Goal: Complete application form: Complete application form

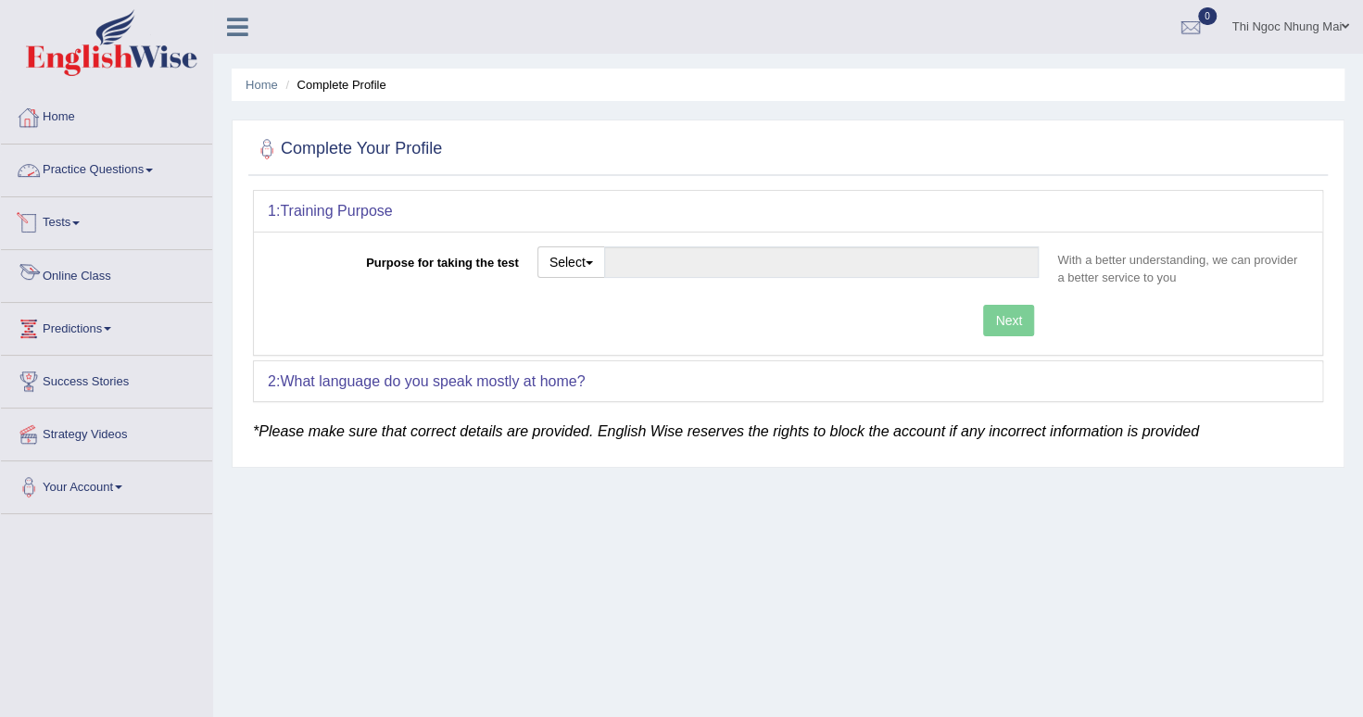
click at [48, 234] on link "Tests" at bounding box center [106, 220] width 211 height 46
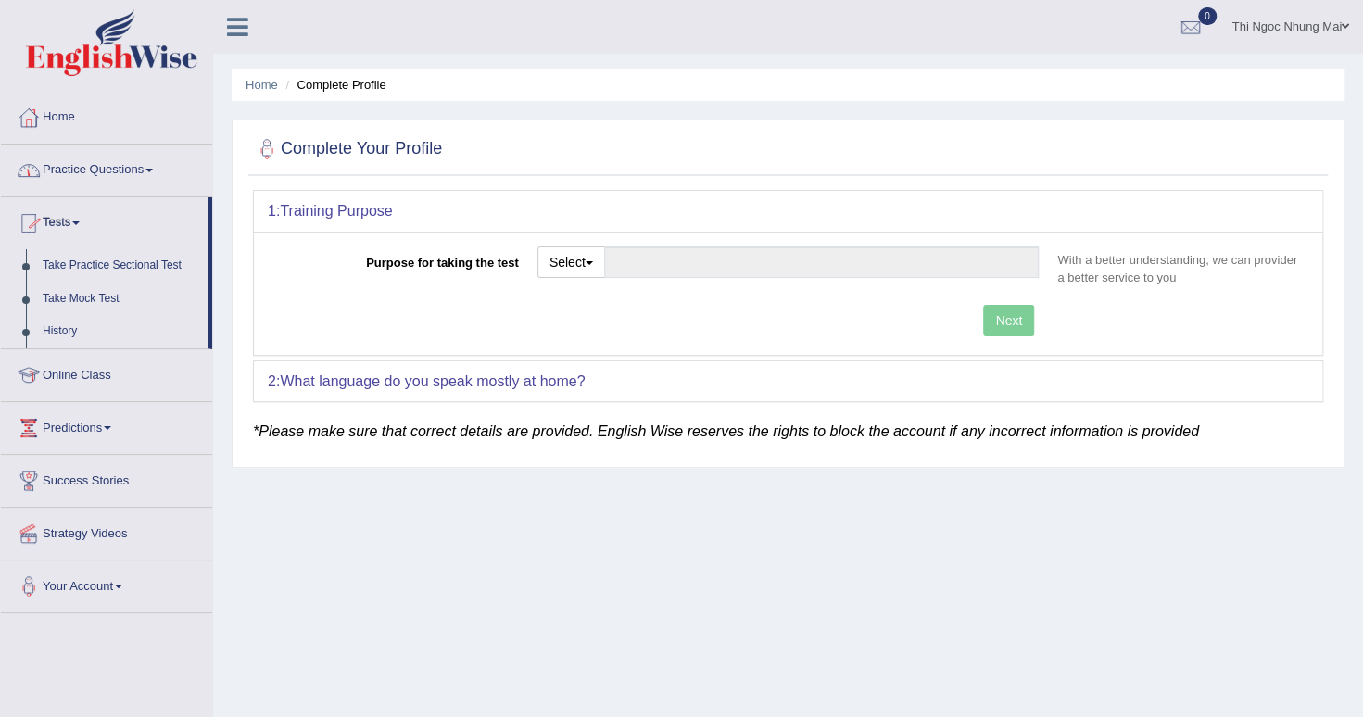
click at [72, 182] on link "Practice Questions" at bounding box center [106, 168] width 211 height 46
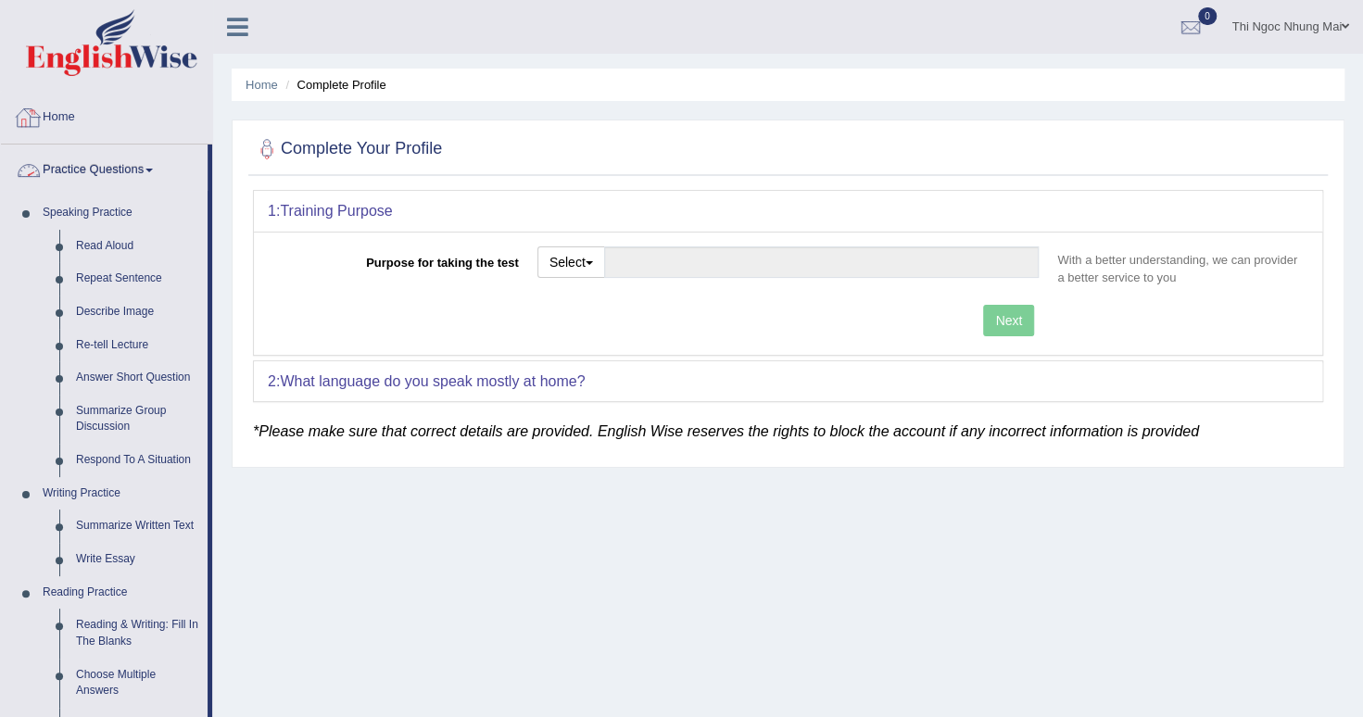
click at [44, 119] on link "Home" at bounding box center [106, 115] width 211 height 46
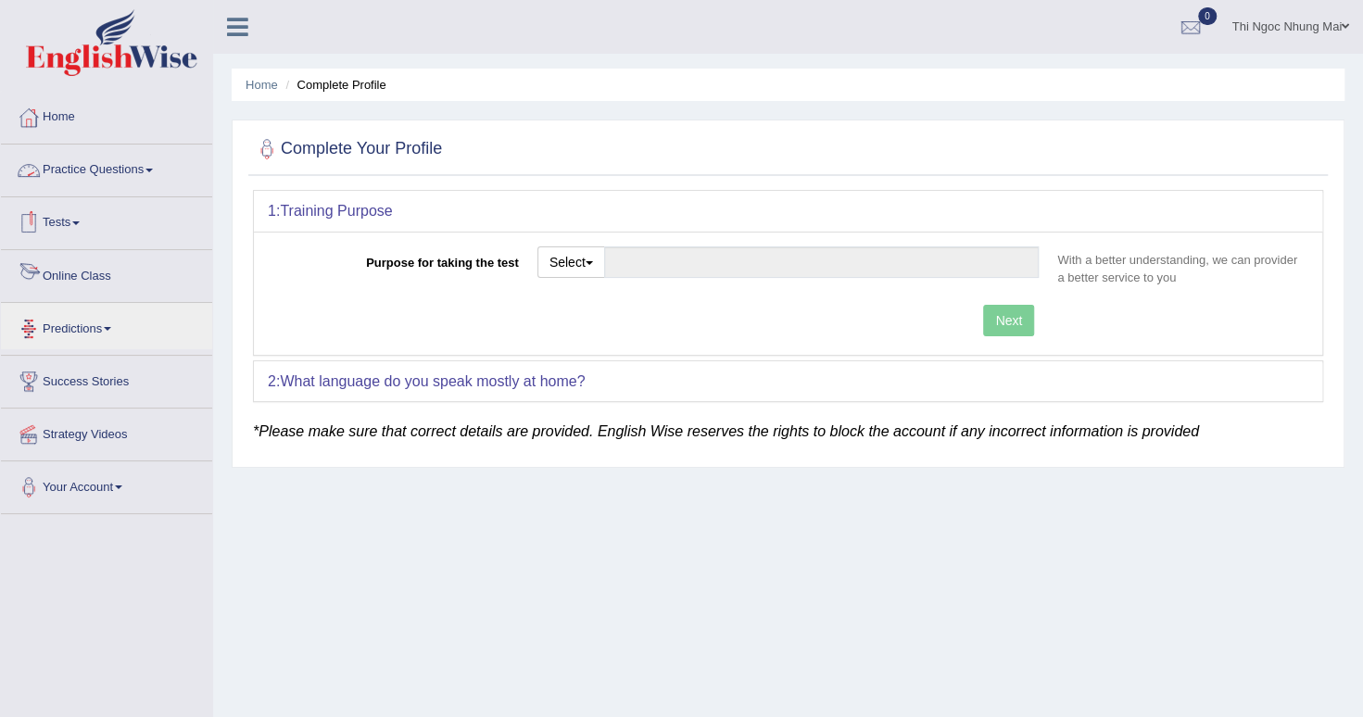
click at [65, 226] on link "Tests" at bounding box center [106, 220] width 211 height 46
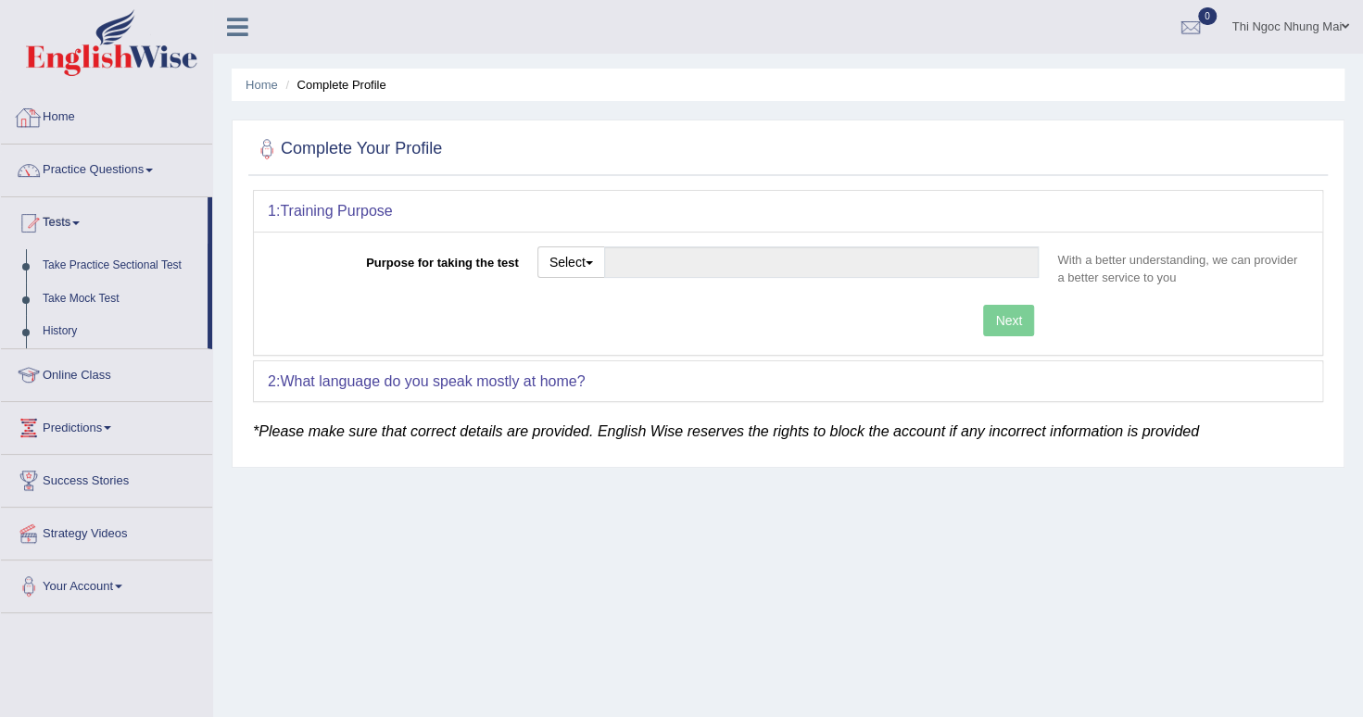
click at [52, 117] on link "Home" at bounding box center [106, 115] width 211 height 46
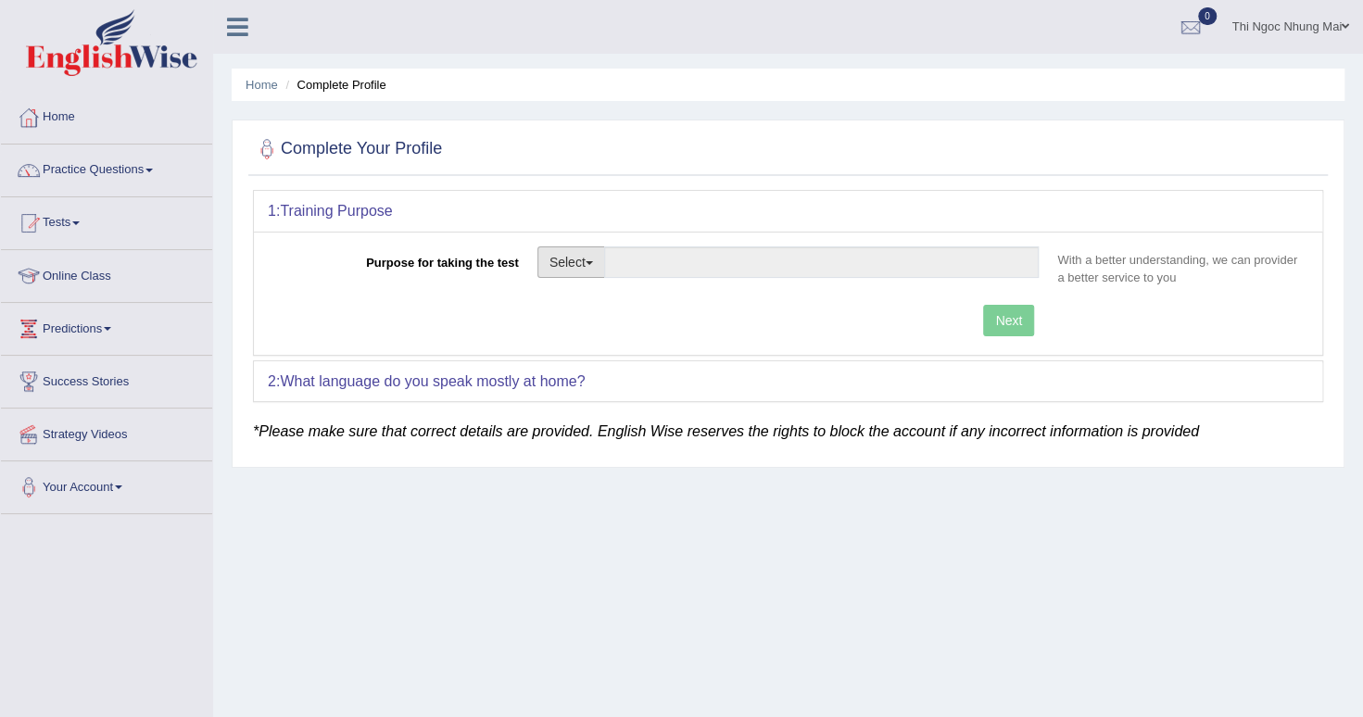
click at [584, 261] on button "Select" at bounding box center [571, 262] width 68 height 32
click at [822, 322] on div "Next" at bounding box center [658, 323] width 780 height 36
click at [528, 380] on b "What language do you speak mostly at home?" at bounding box center [432, 381] width 305 height 16
click at [566, 251] on button "Select" at bounding box center [571, 262] width 68 height 32
click at [340, 459] on div "Complete Your Profile 1: Training Purpose Purpose for taking the test Select St…" at bounding box center [788, 294] width 1113 height 348
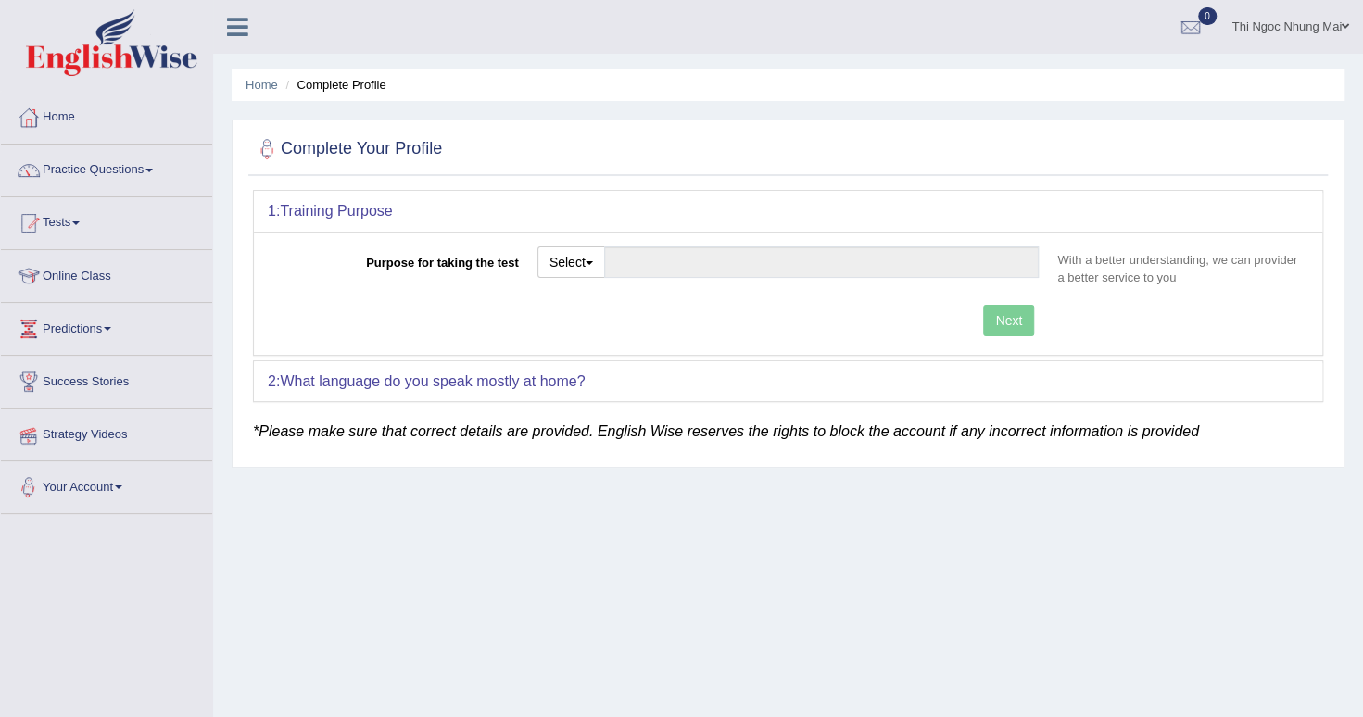
click at [74, 447] on link "Strategy Videos" at bounding box center [106, 432] width 211 height 46
click at [66, 426] on link "Strategy Videos" at bounding box center [104, 432] width 207 height 46
click at [893, 263] on input "Purpose for taking the test" at bounding box center [822, 262] width 436 height 32
click at [586, 259] on button "Select" at bounding box center [571, 262] width 68 height 32
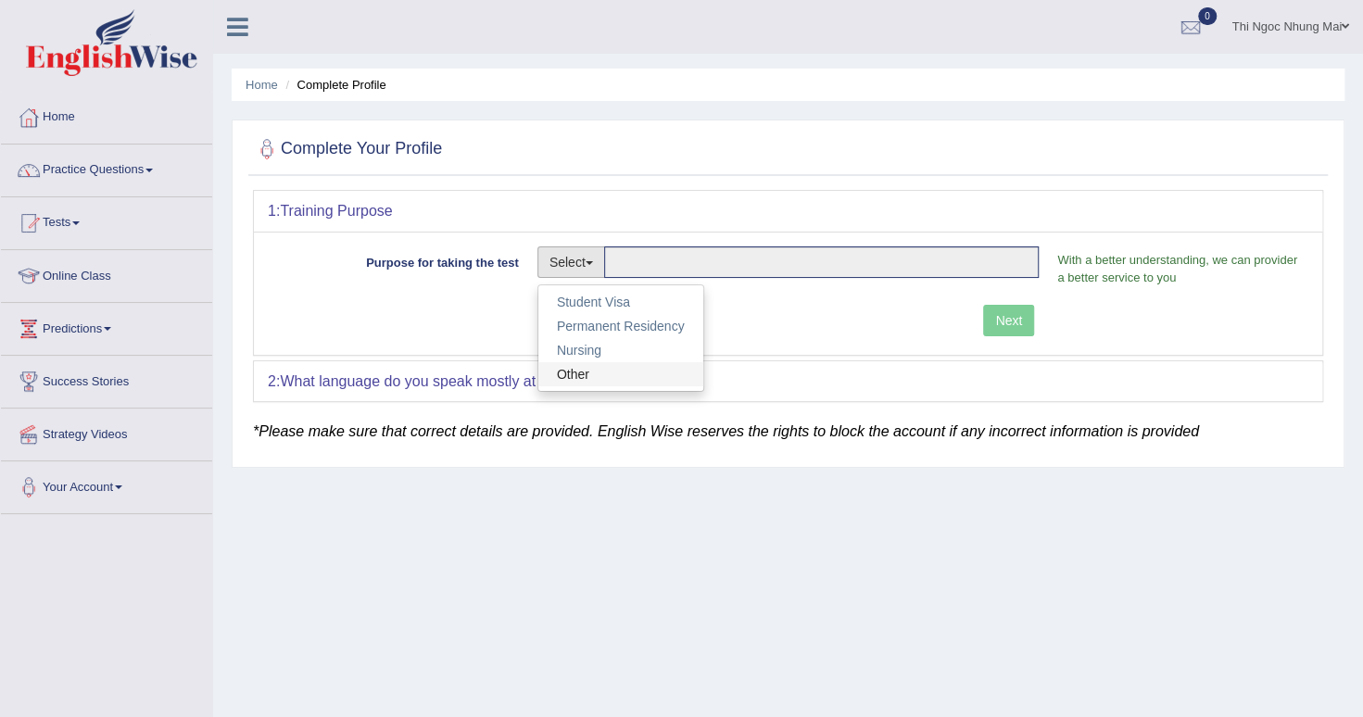
click at [590, 368] on link "Other" at bounding box center [620, 374] width 165 height 24
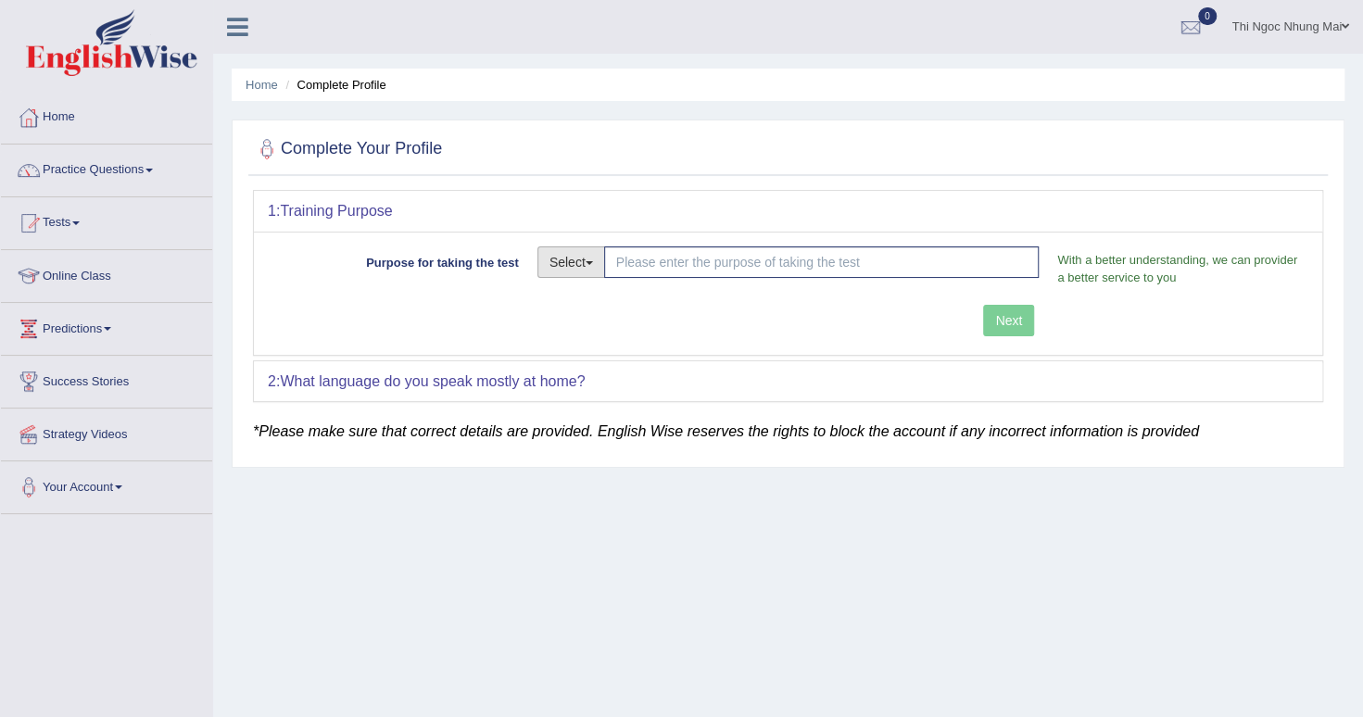
click at [593, 261] on span "button" at bounding box center [589, 263] width 7 height 4
click at [573, 371] on link "Other" at bounding box center [620, 374] width 165 height 24
click at [651, 253] on input "Purpose for taking the test" at bounding box center [822, 262] width 436 height 32
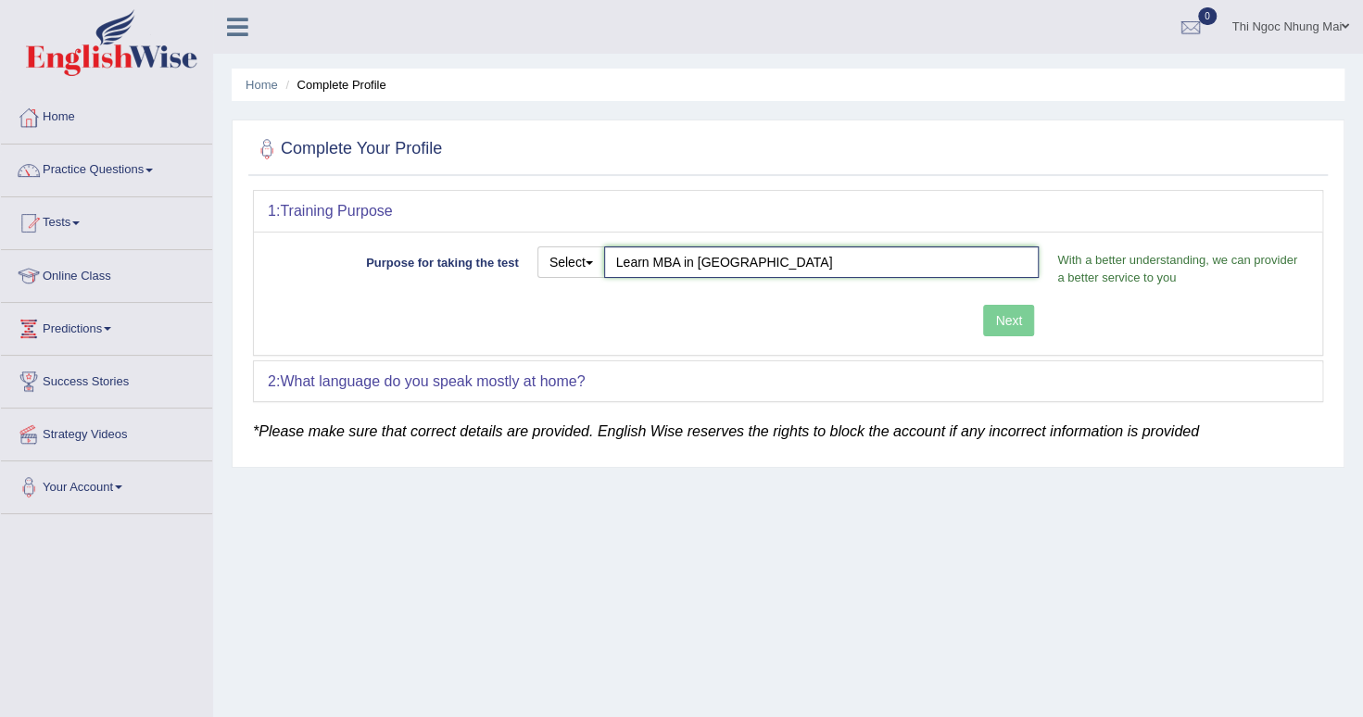
type input "Learn MBA in Australia"
click at [1029, 321] on div "Purpose for taking the test Select Student Visa Permanent Residency Nursing Oth…" at bounding box center [788, 293] width 1068 height 123
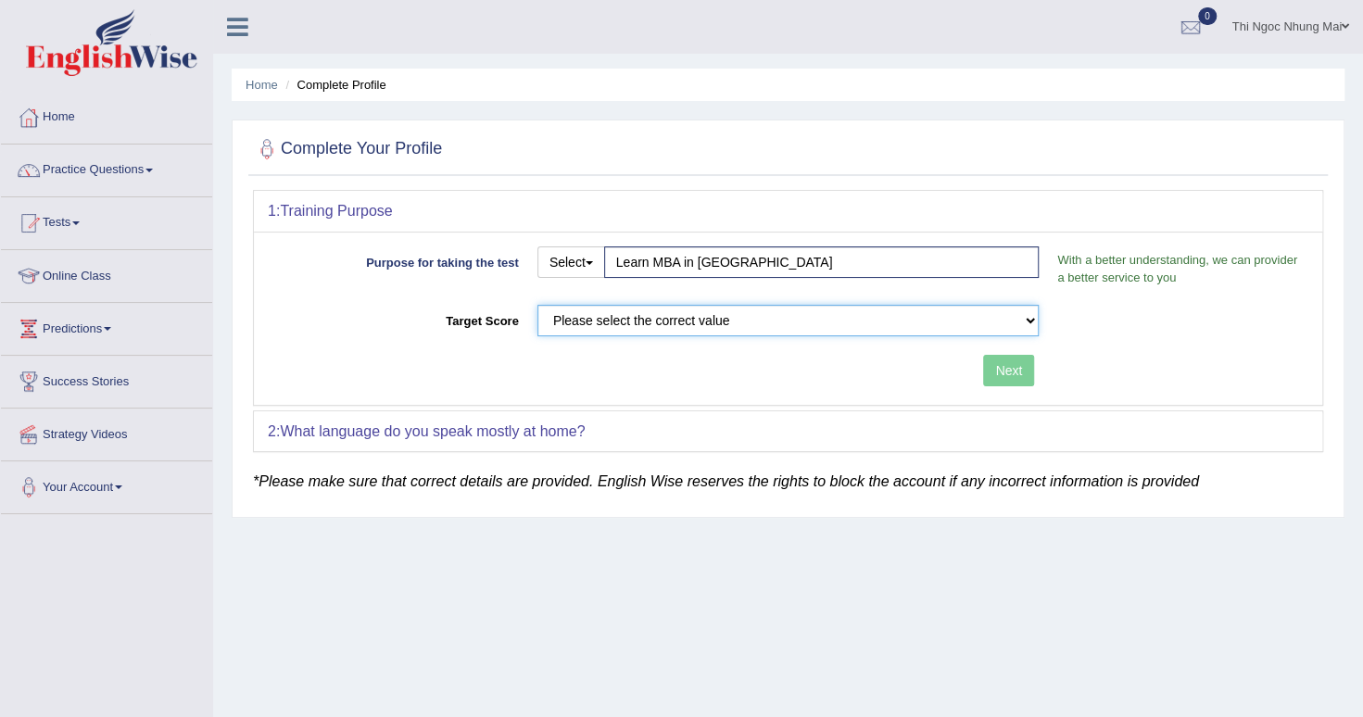
click at [666, 321] on select "Please select the correct value 50 (6 bands) 58 (6.5 bands) 65 (7 bands) 79 (8 …" at bounding box center [788, 321] width 502 height 32
select select "79"
click at [537, 305] on select "Please select the correct value 50 (6 bands) 58 (6.5 bands) 65 (7 bands) 79 (8 …" at bounding box center [788, 321] width 502 height 32
click at [1008, 371] on button "Next" at bounding box center [1008, 371] width 51 height 32
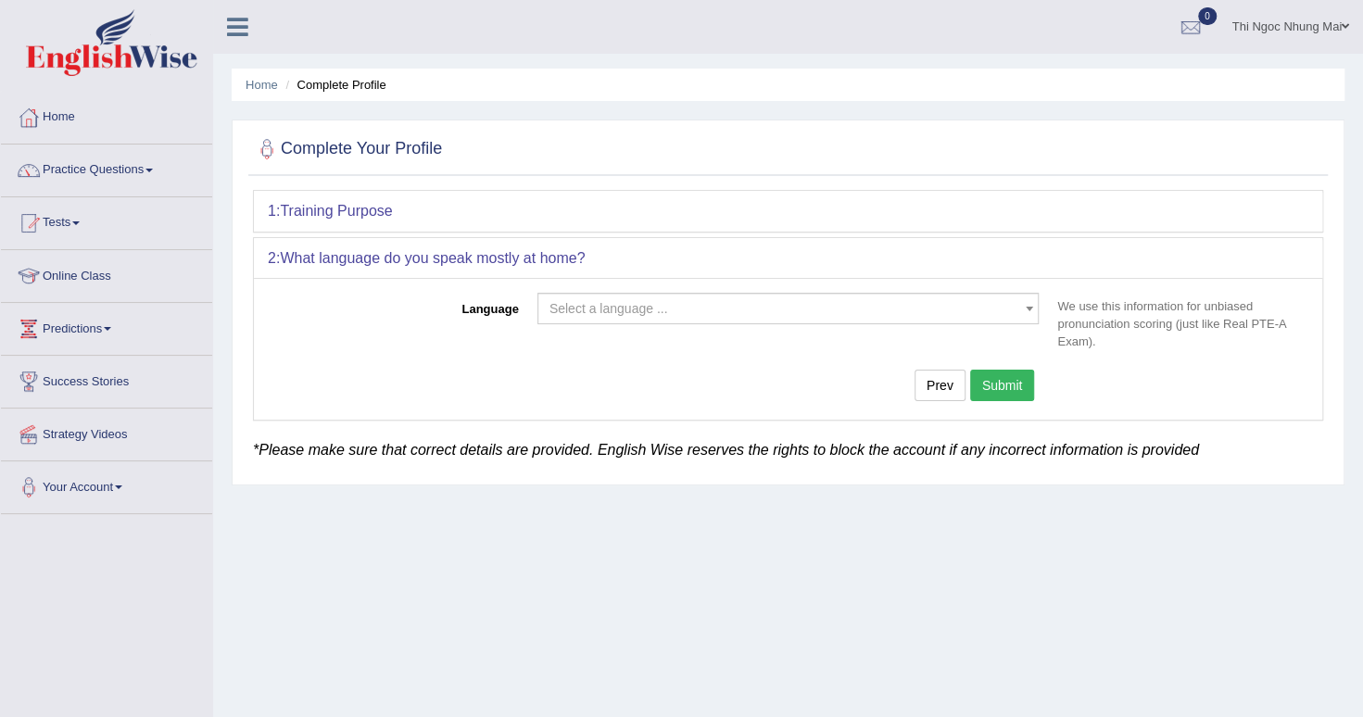
click at [596, 310] on span "Select a language ..." at bounding box center [609, 308] width 119 height 15
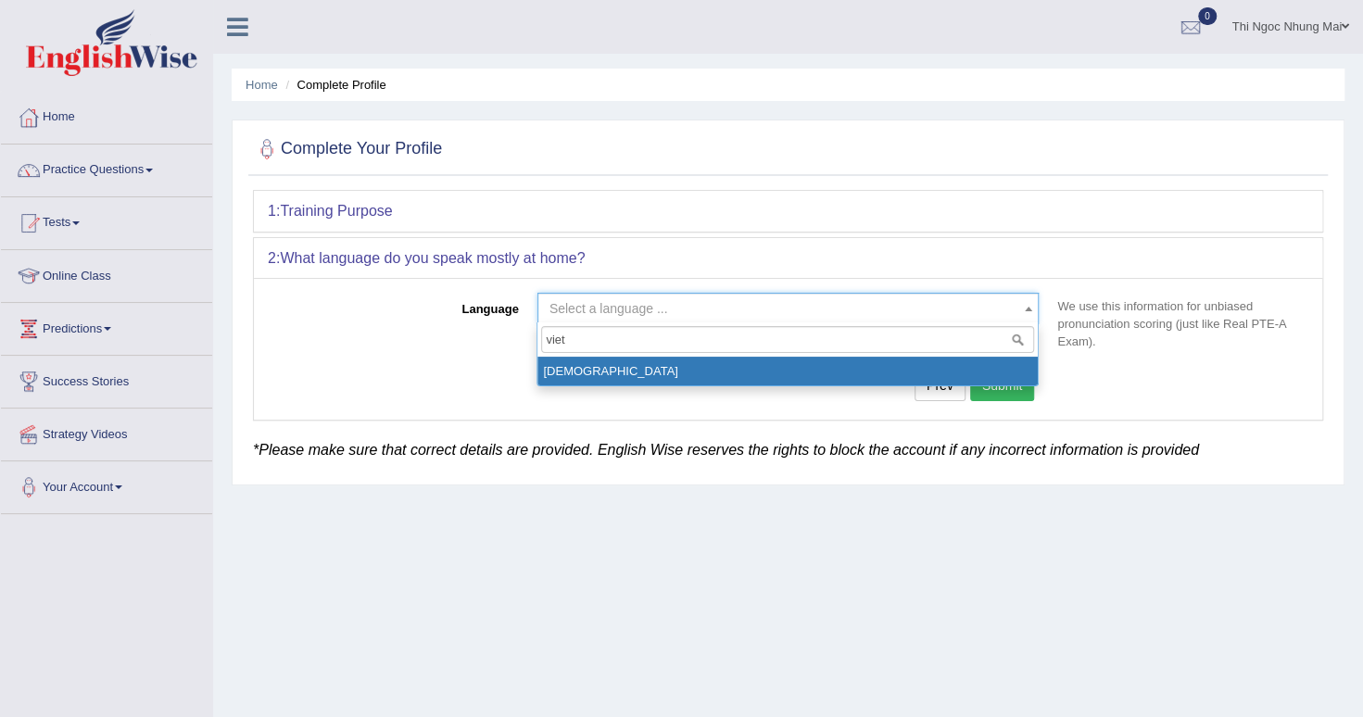
type input "viet"
select select "Vietnamese"
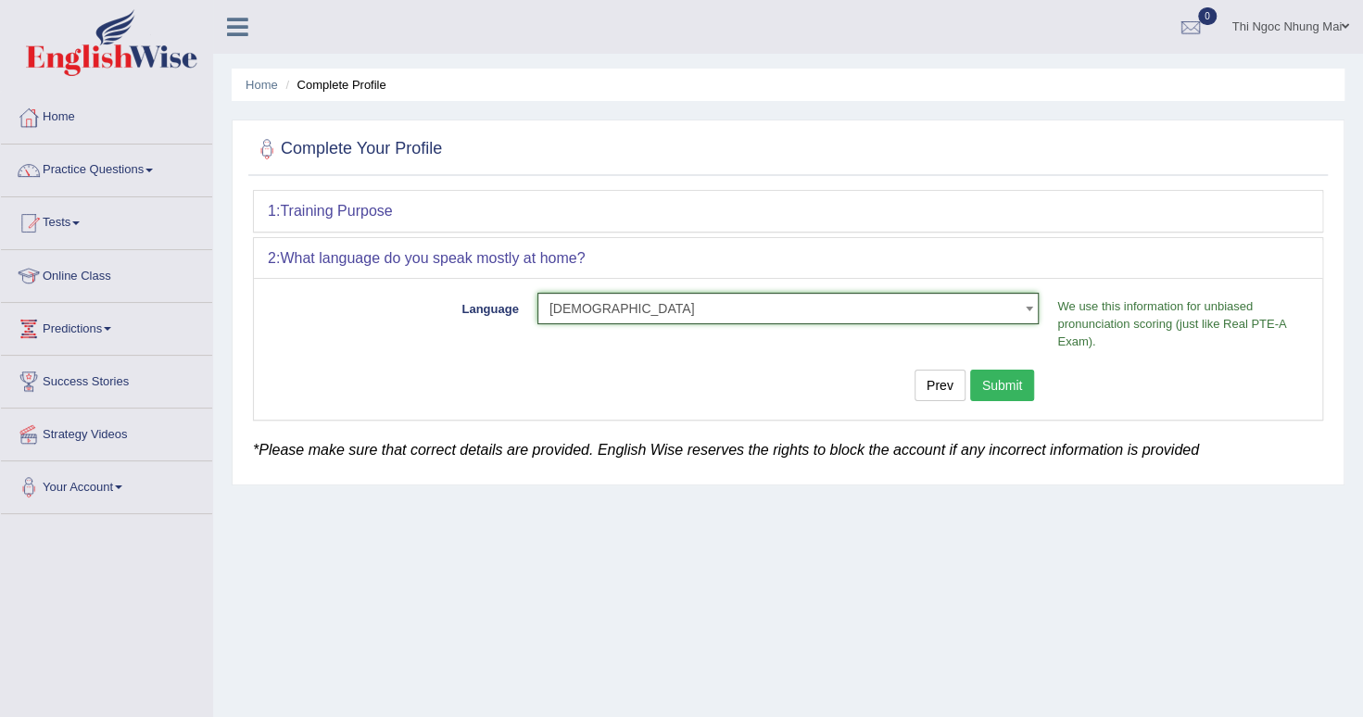
click at [1003, 384] on button "Submit" at bounding box center [1002, 386] width 65 height 32
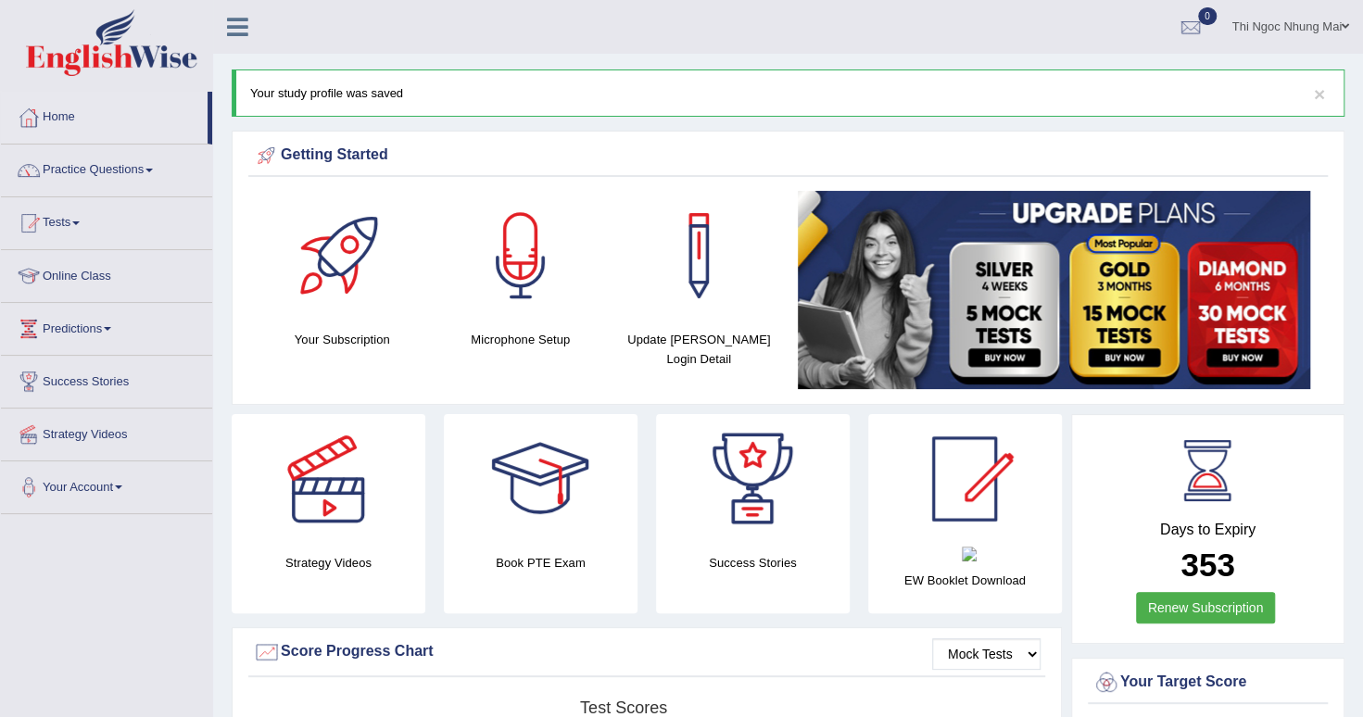
scroll to position [93, 0]
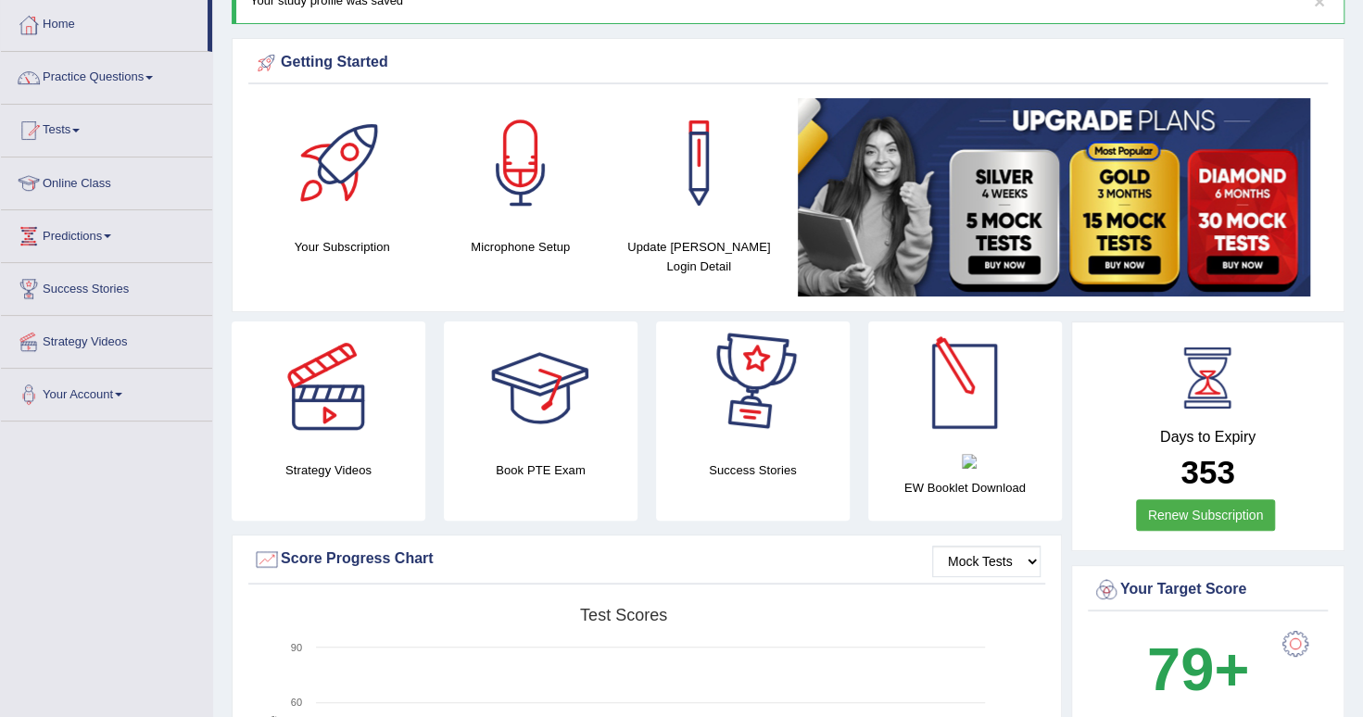
click at [974, 463] on img at bounding box center [969, 461] width 15 height 15
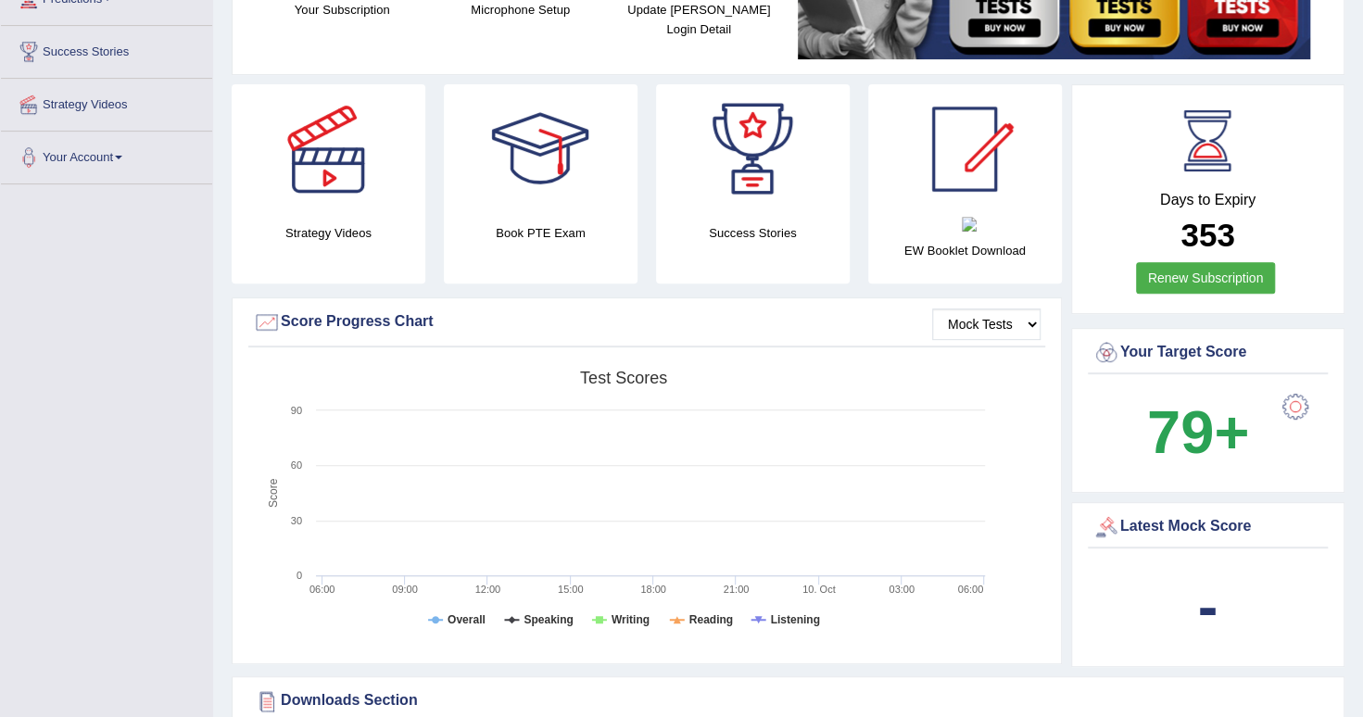
scroll to position [371, 0]
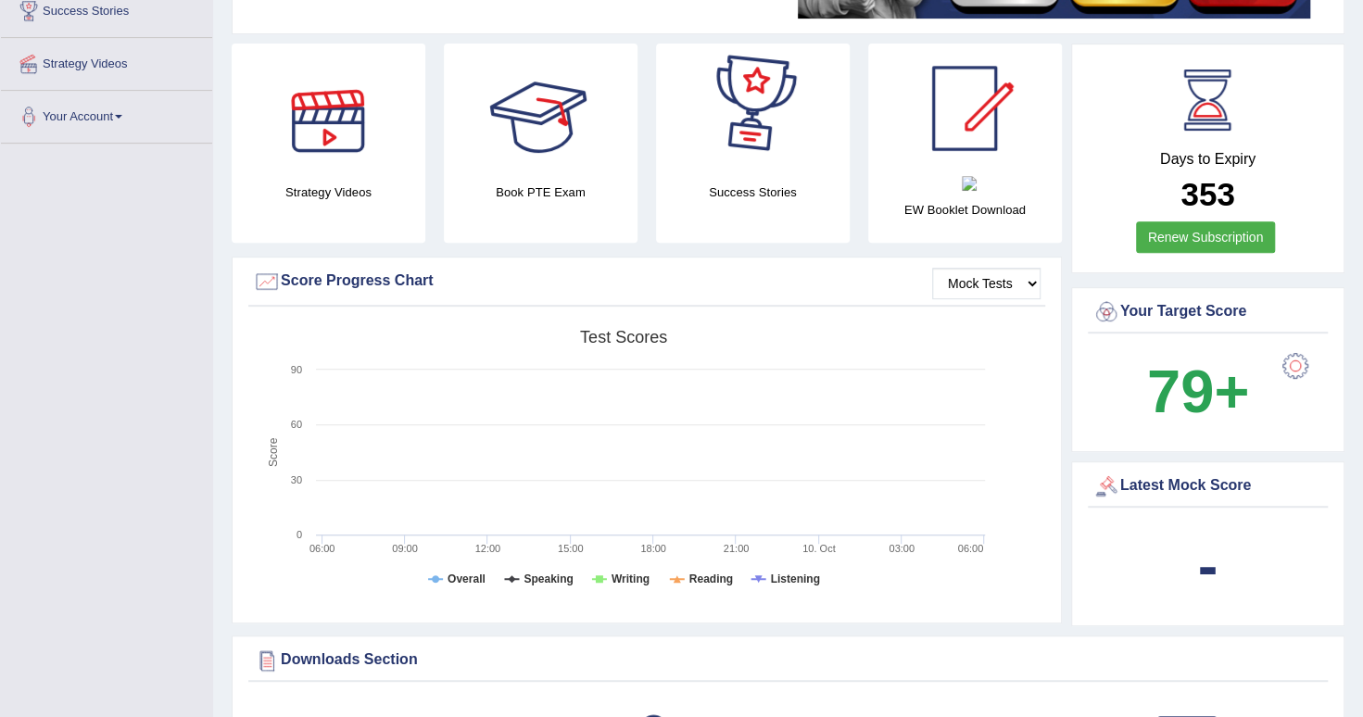
click at [315, 139] on div at bounding box center [328, 109] width 130 height 130
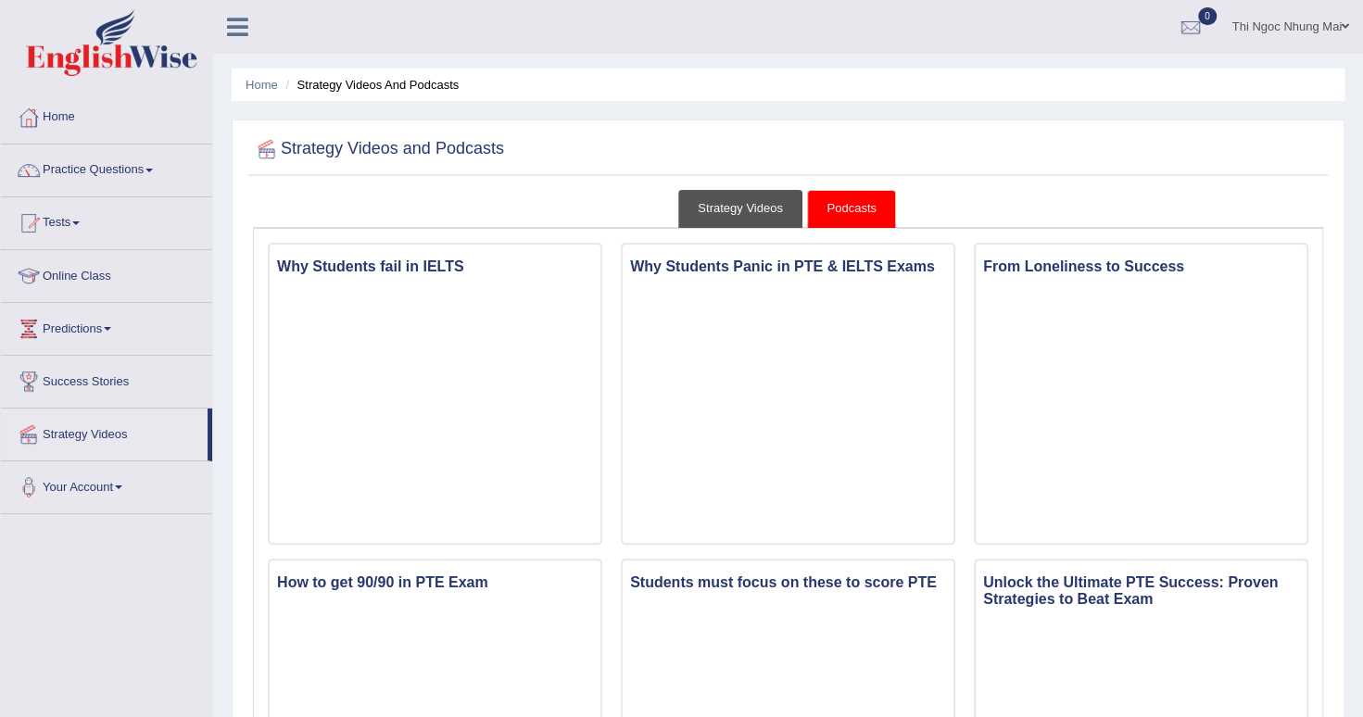
click at [752, 213] on link "Strategy Videos" at bounding box center [740, 209] width 124 height 38
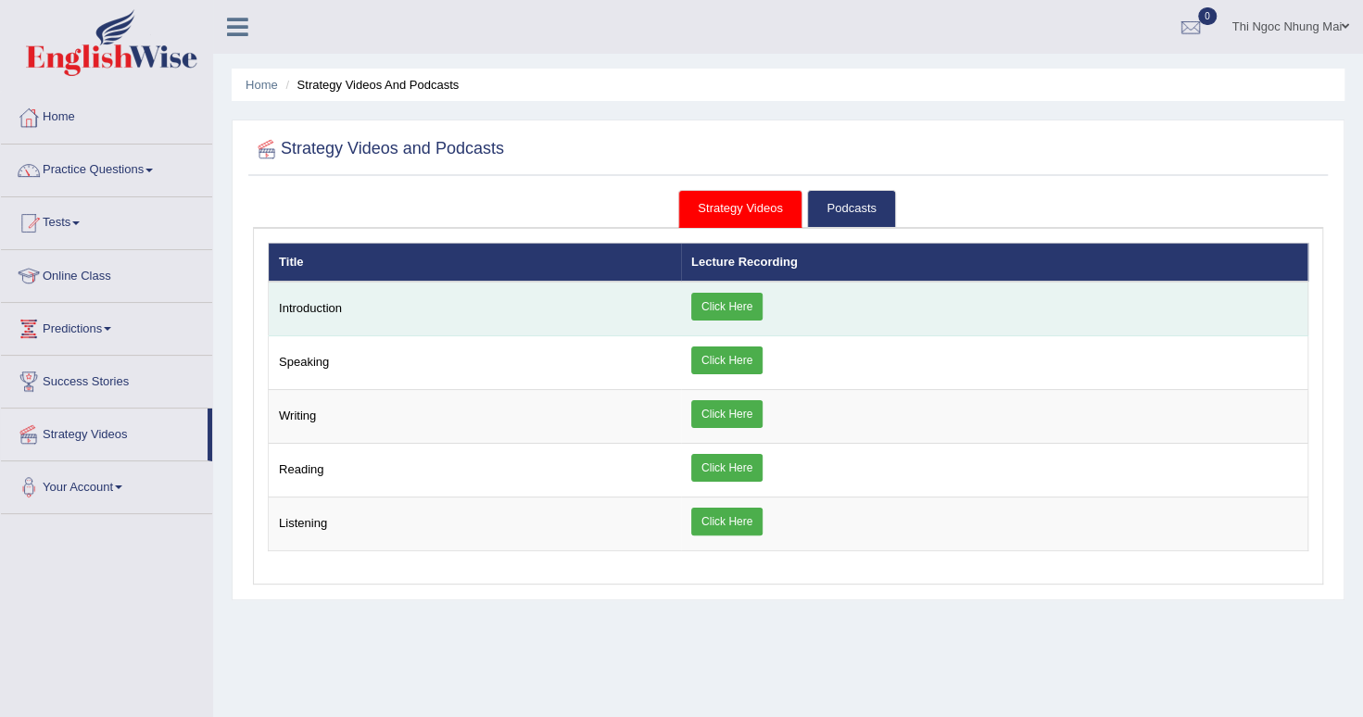
click at [734, 306] on link "Click Here" at bounding box center [726, 307] width 71 height 28
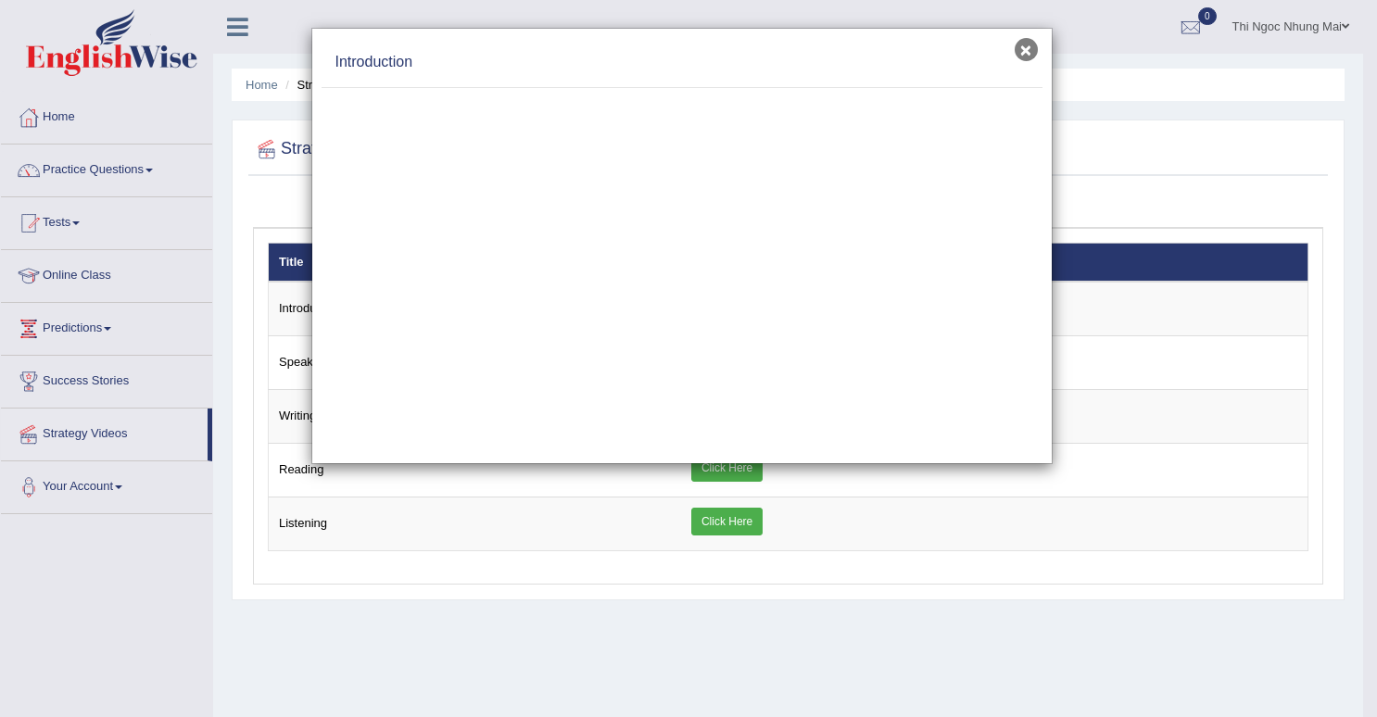
click at [1022, 50] on button "×" at bounding box center [1026, 49] width 23 height 23
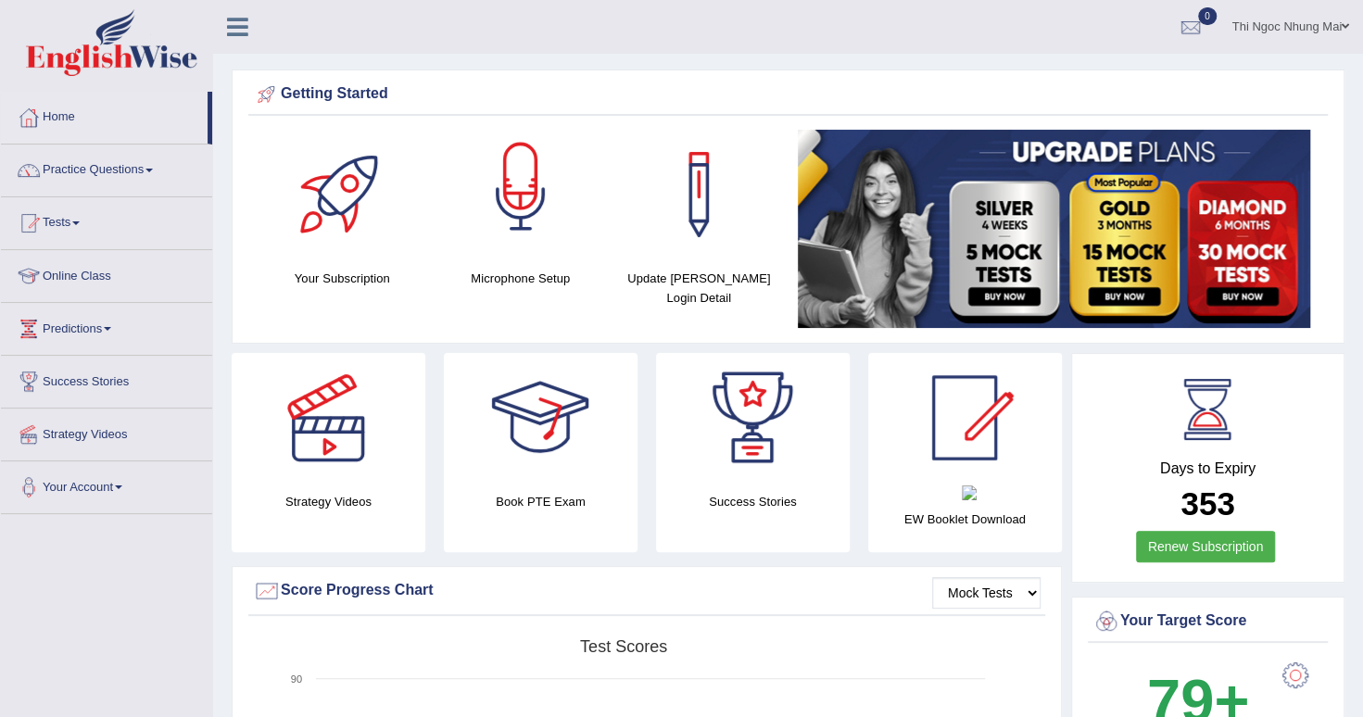
click at [515, 203] on div at bounding box center [521, 195] width 130 height 130
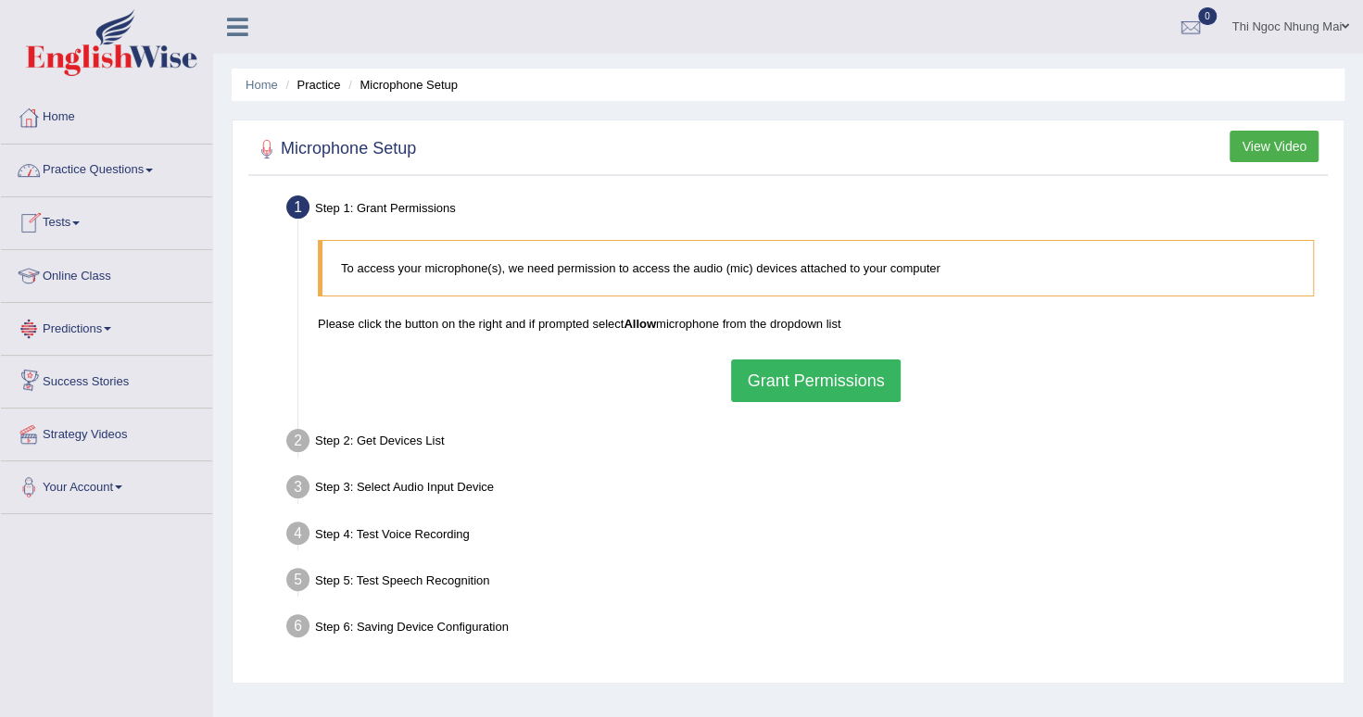
click at [799, 378] on button "Grant Permissions" at bounding box center [815, 381] width 169 height 43
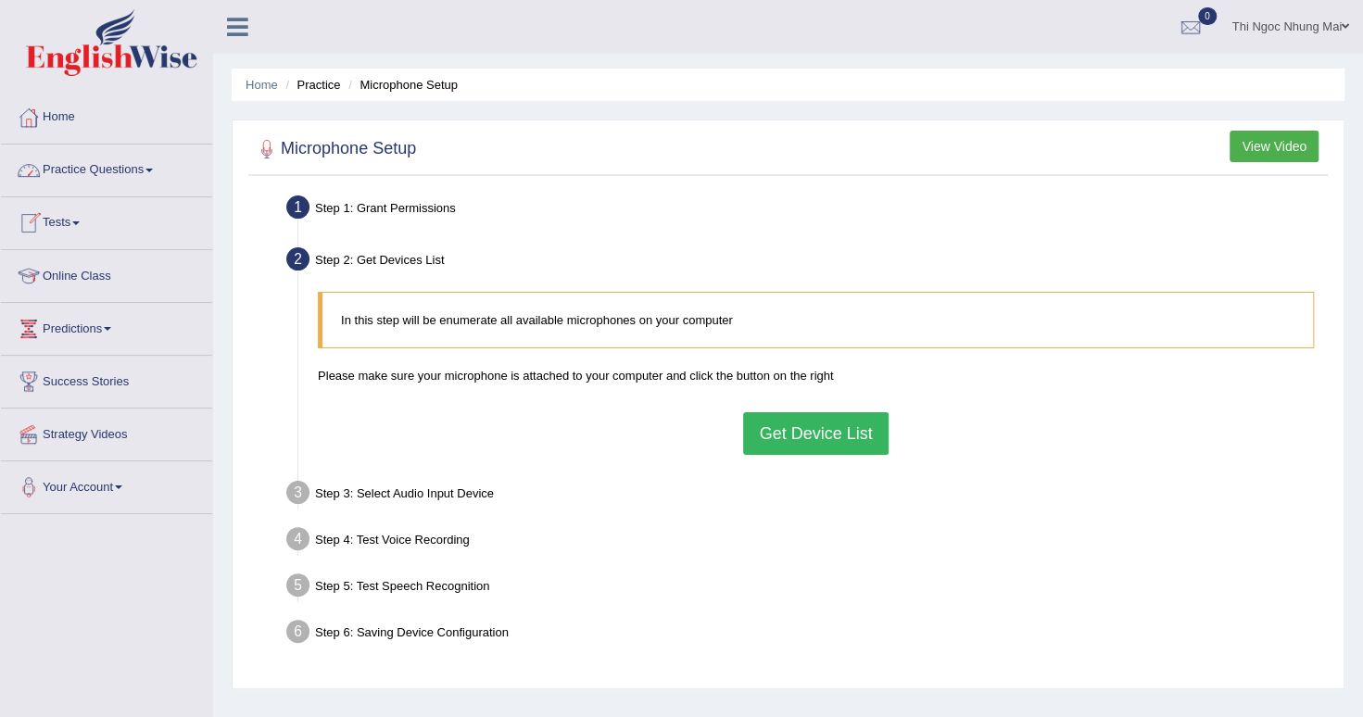
click at [838, 431] on button "Get Device List" at bounding box center [815, 433] width 145 height 43
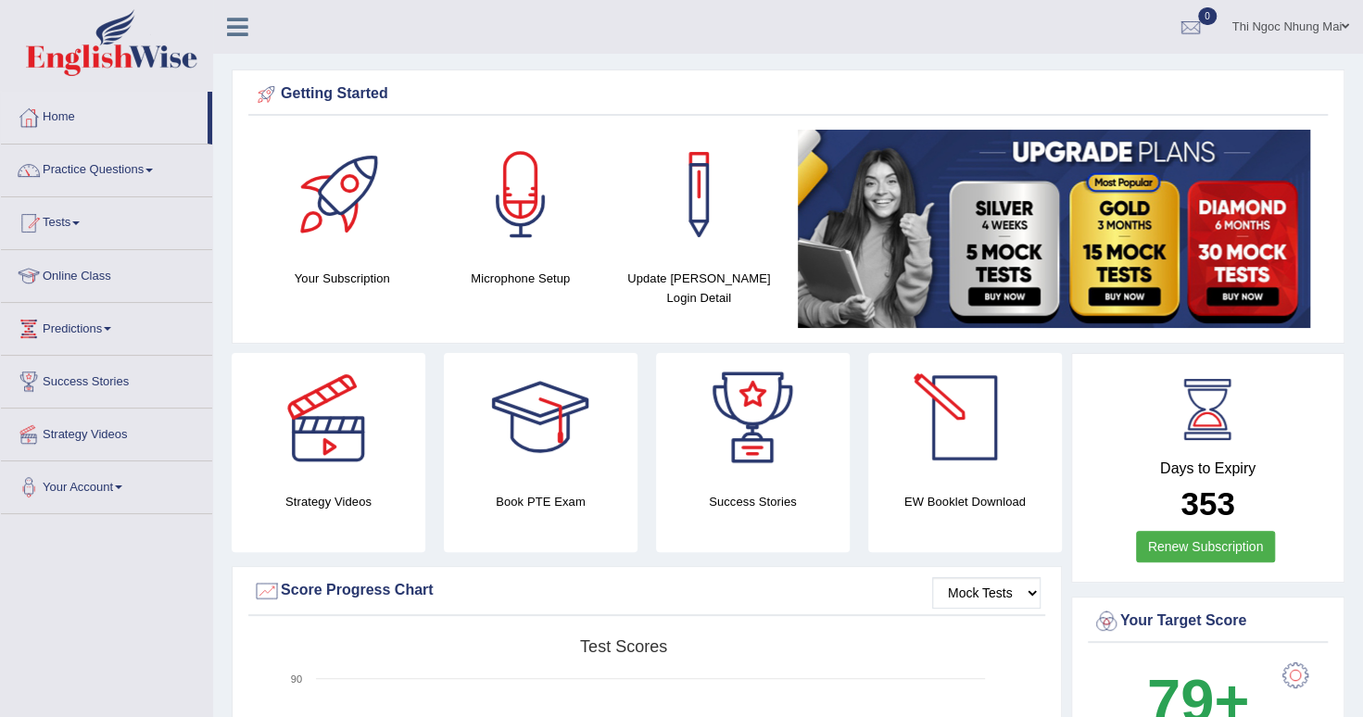
scroll to position [185, 0]
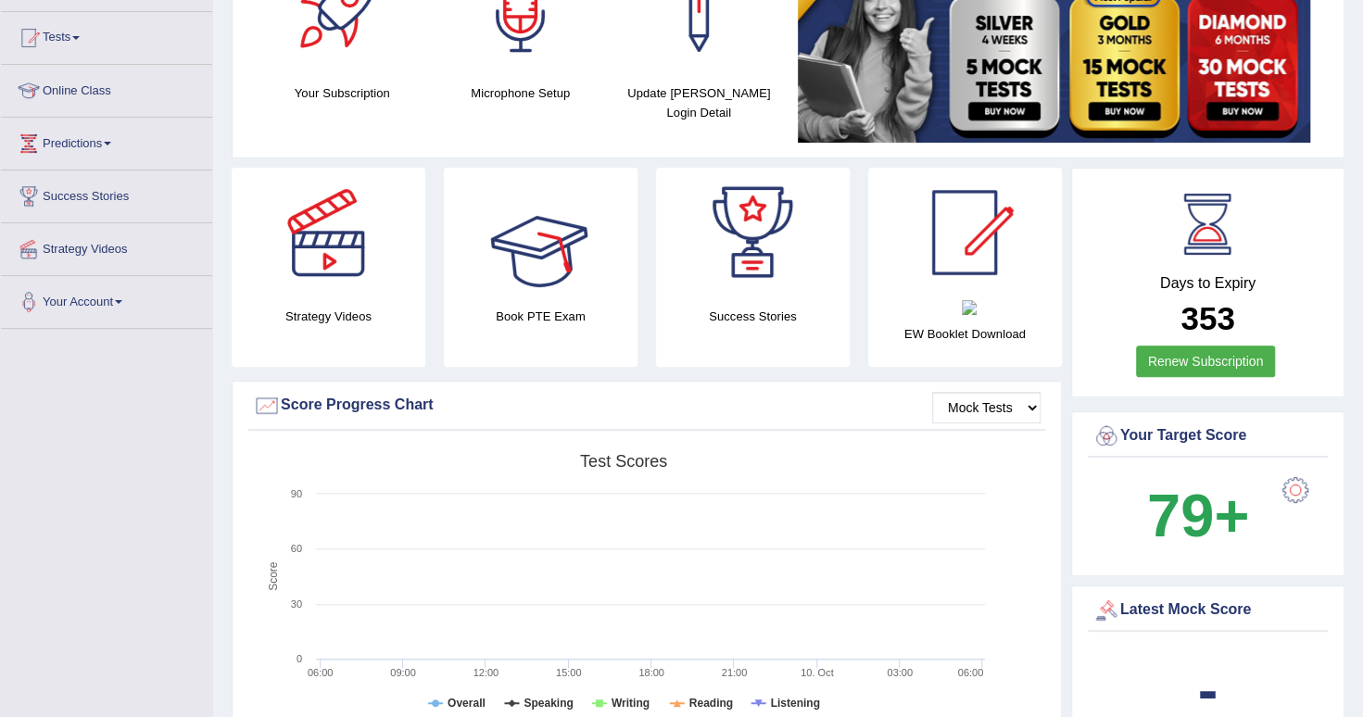
click at [537, 294] on div at bounding box center [540, 233] width 130 height 130
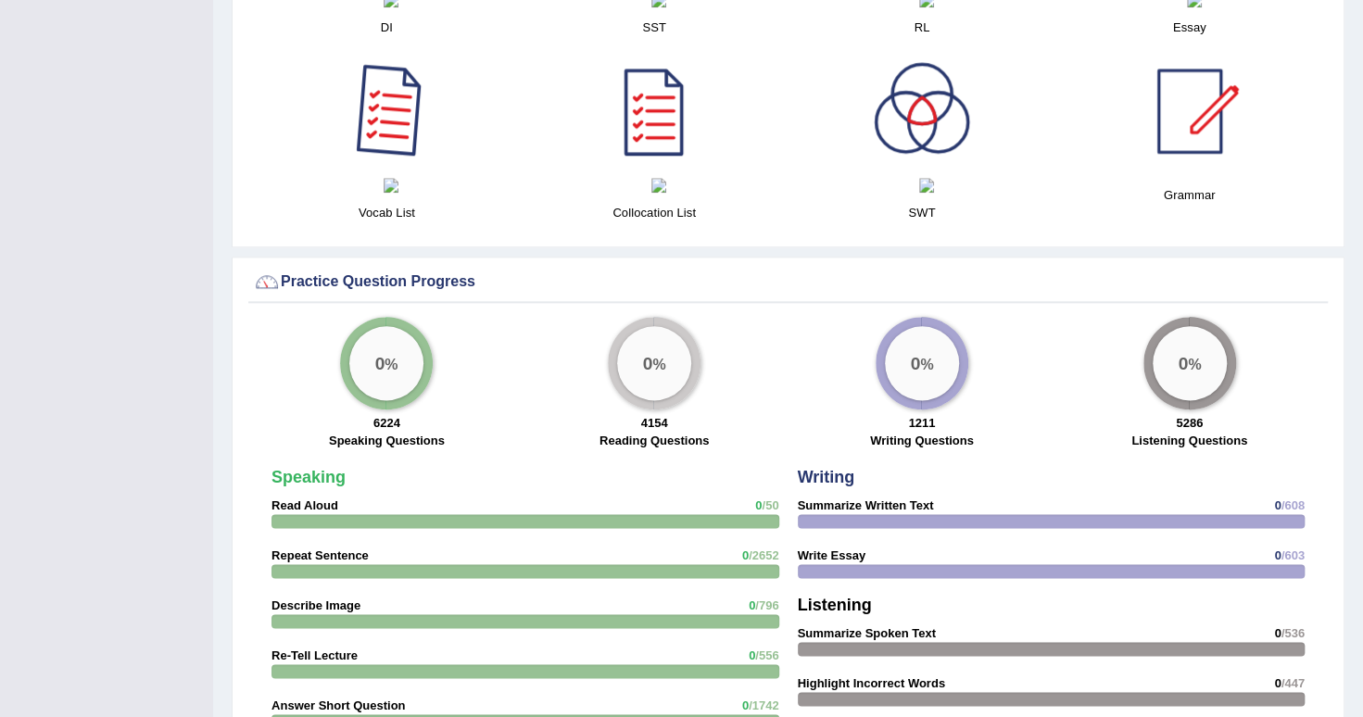
scroll to position [927, 0]
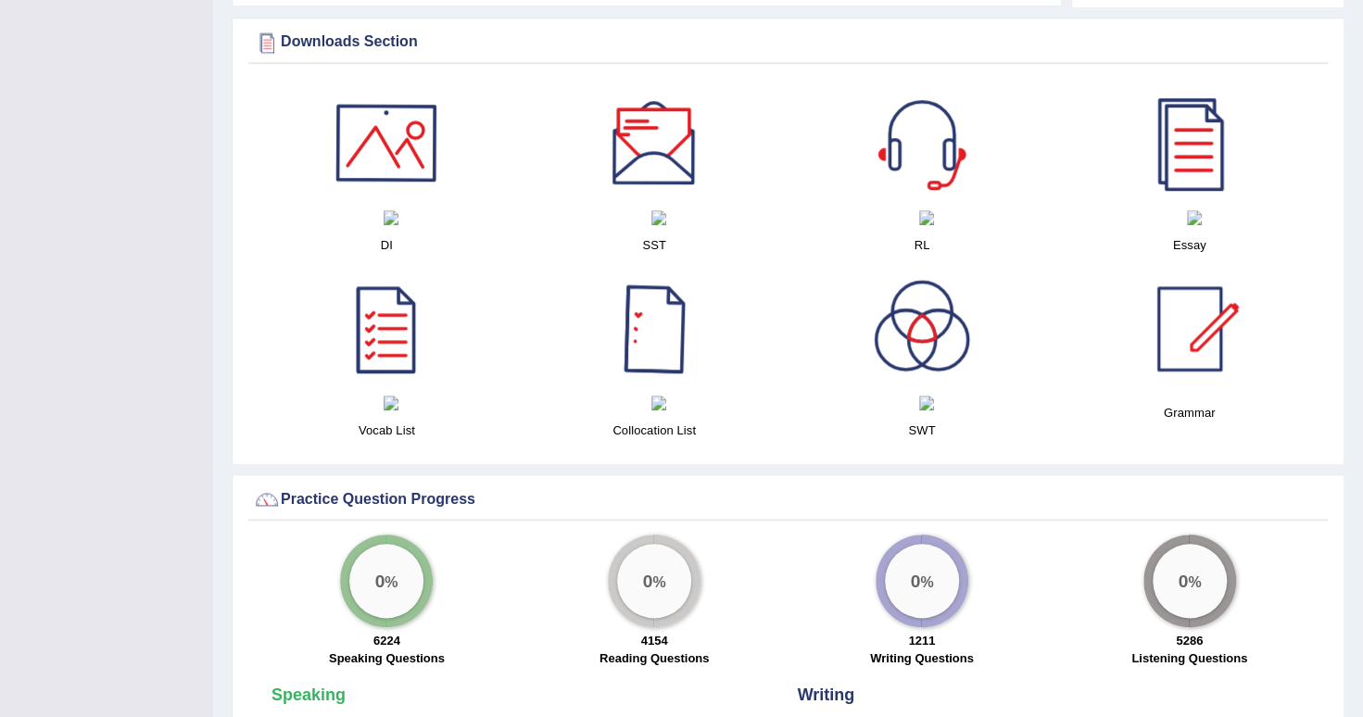
click at [378, 118] on div at bounding box center [387, 143] width 130 height 130
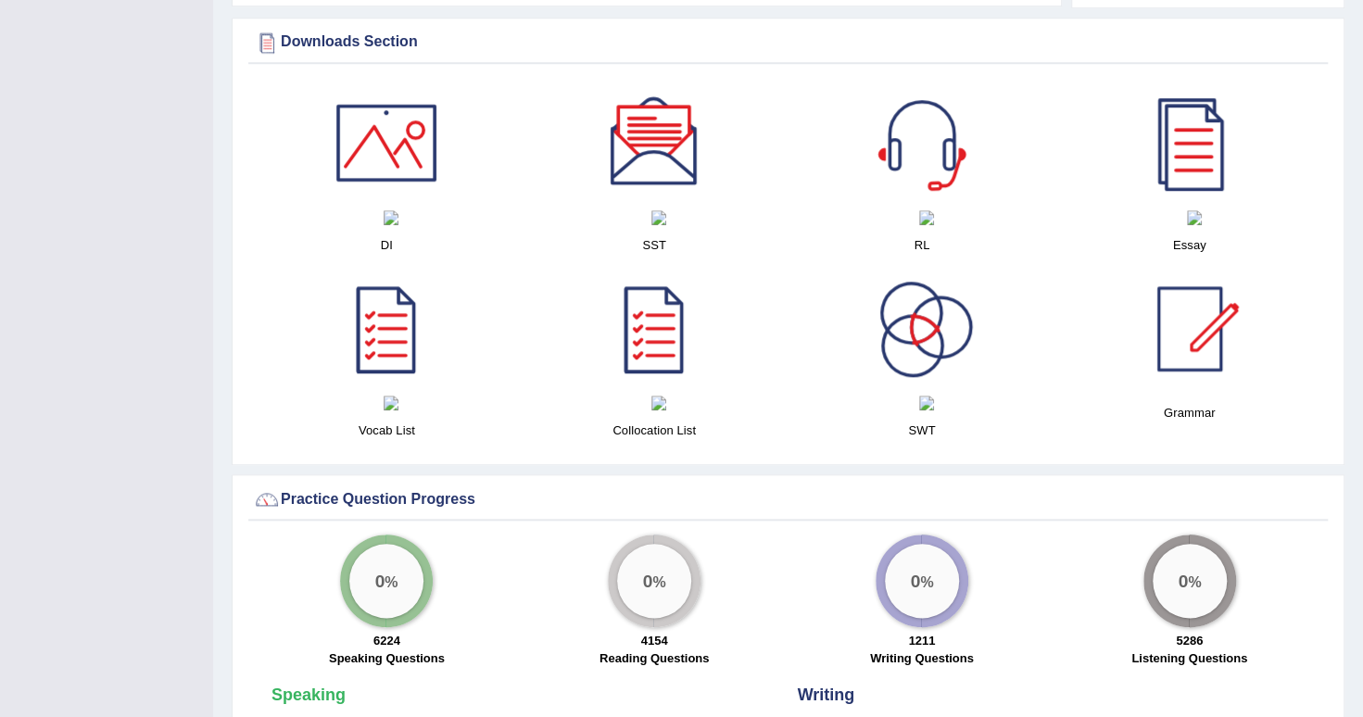
click at [667, 136] on div at bounding box center [654, 143] width 130 height 130
click at [934, 220] on img at bounding box center [926, 217] width 15 height 15
click at [1197, 215] on img at bounding box center [1194, 217] width 15 height 15
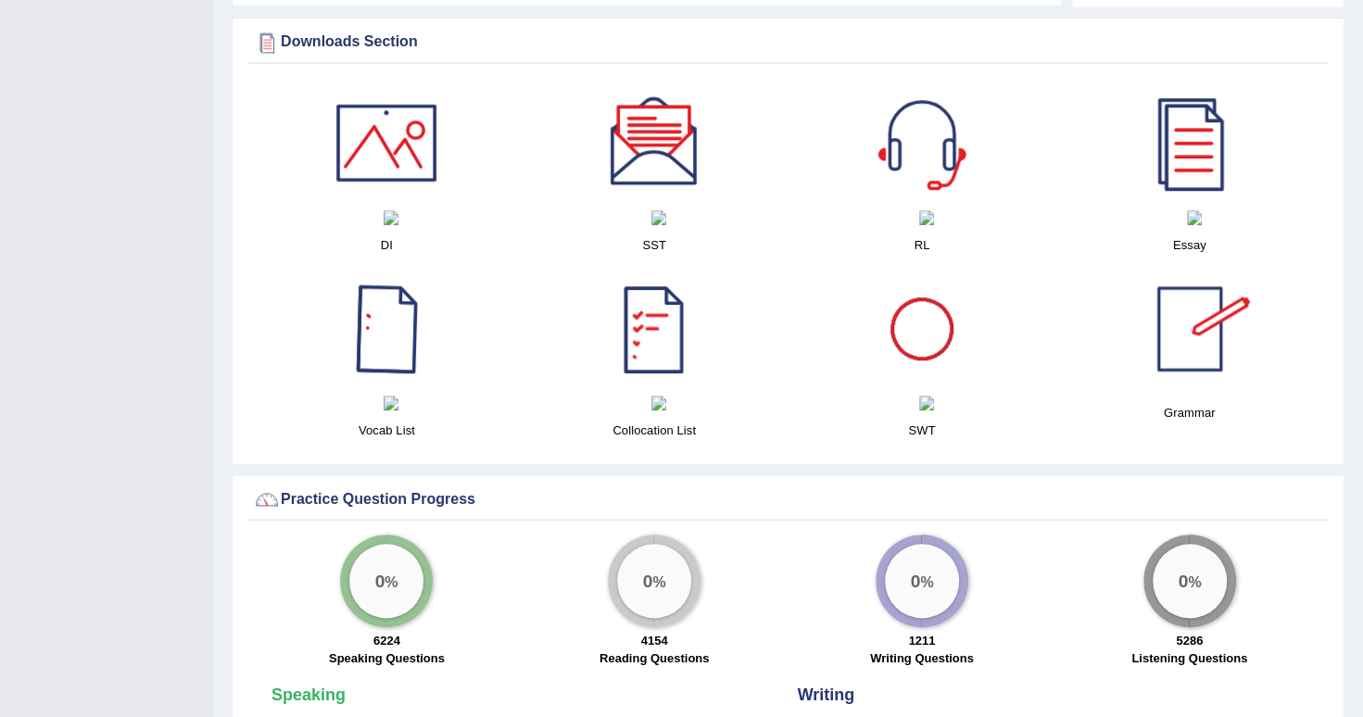
click at [377, 331] on div at bounding box center [387, 329] width 130 height 130
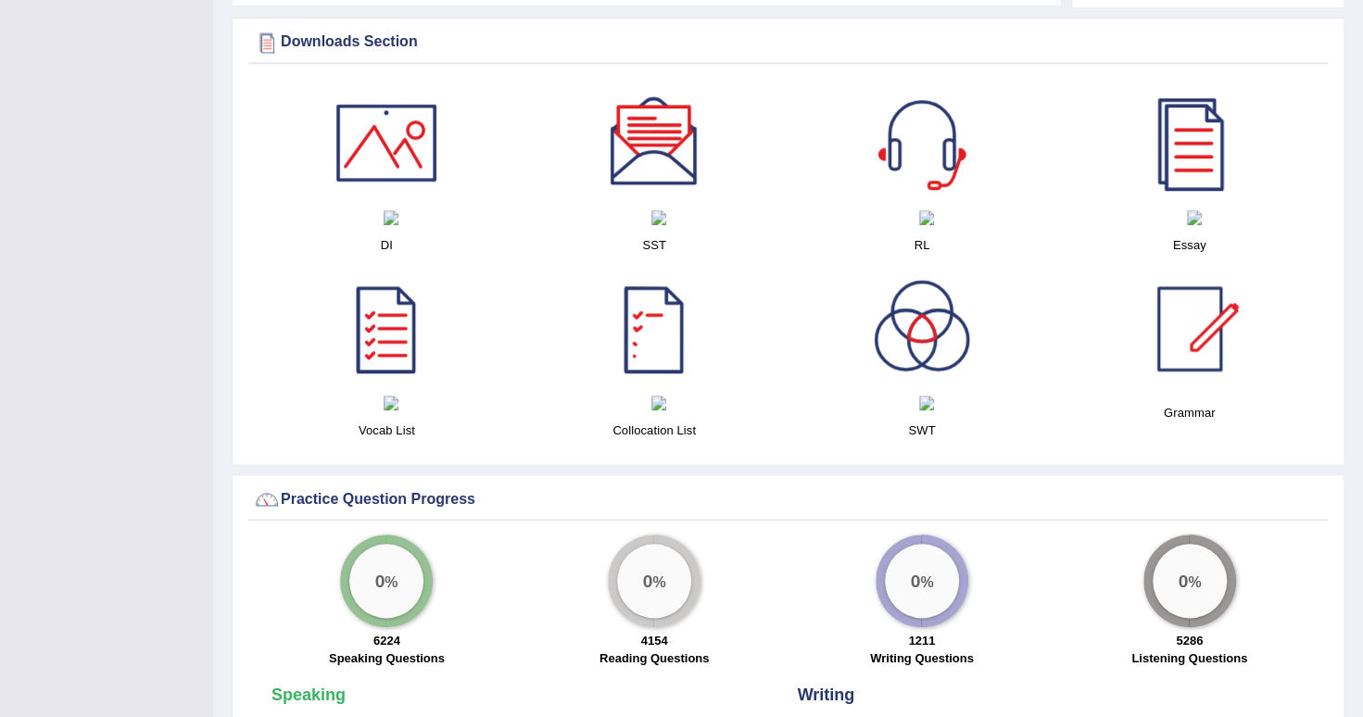
click at [650, 363] on div at bounding box center [654, 329] width 130 height 130
click at [914, 319] on div at bounding box center [922, 329] width 130 height 130
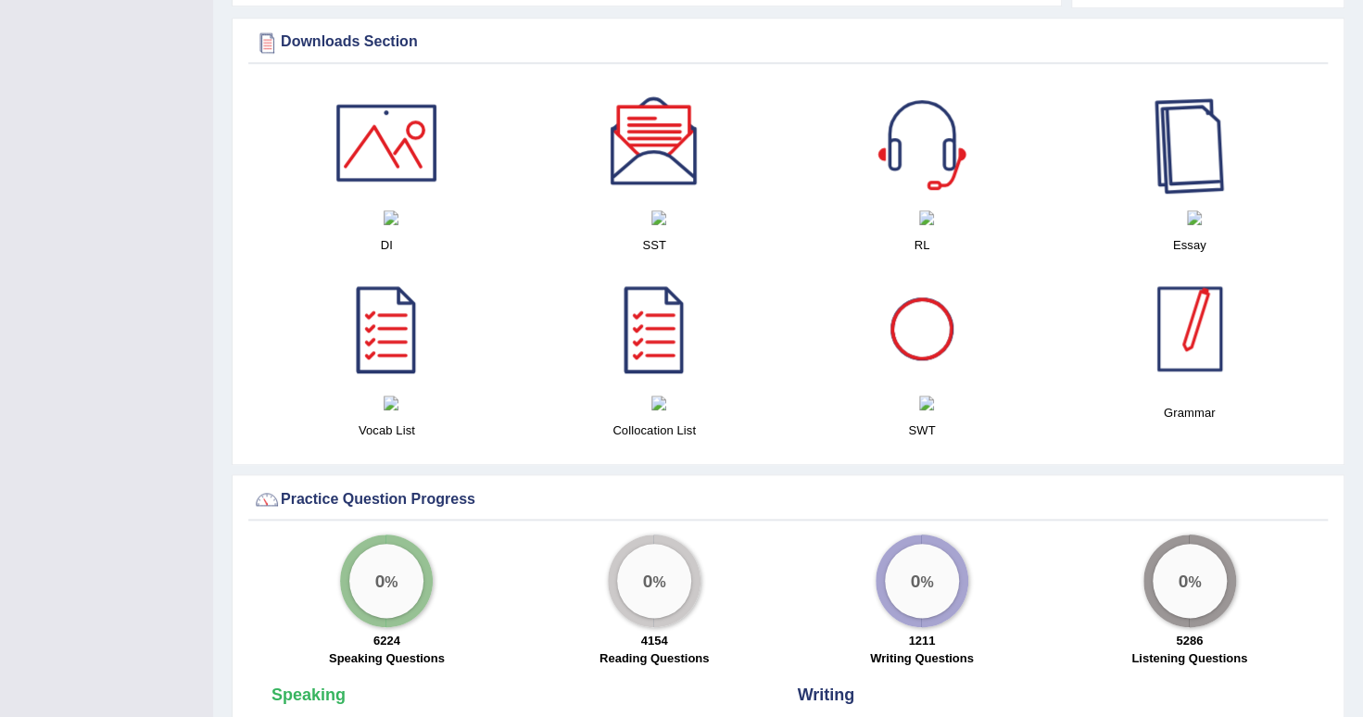
click at [1191, 378] on div at bounding box center [1190, 329] width 130 height 130
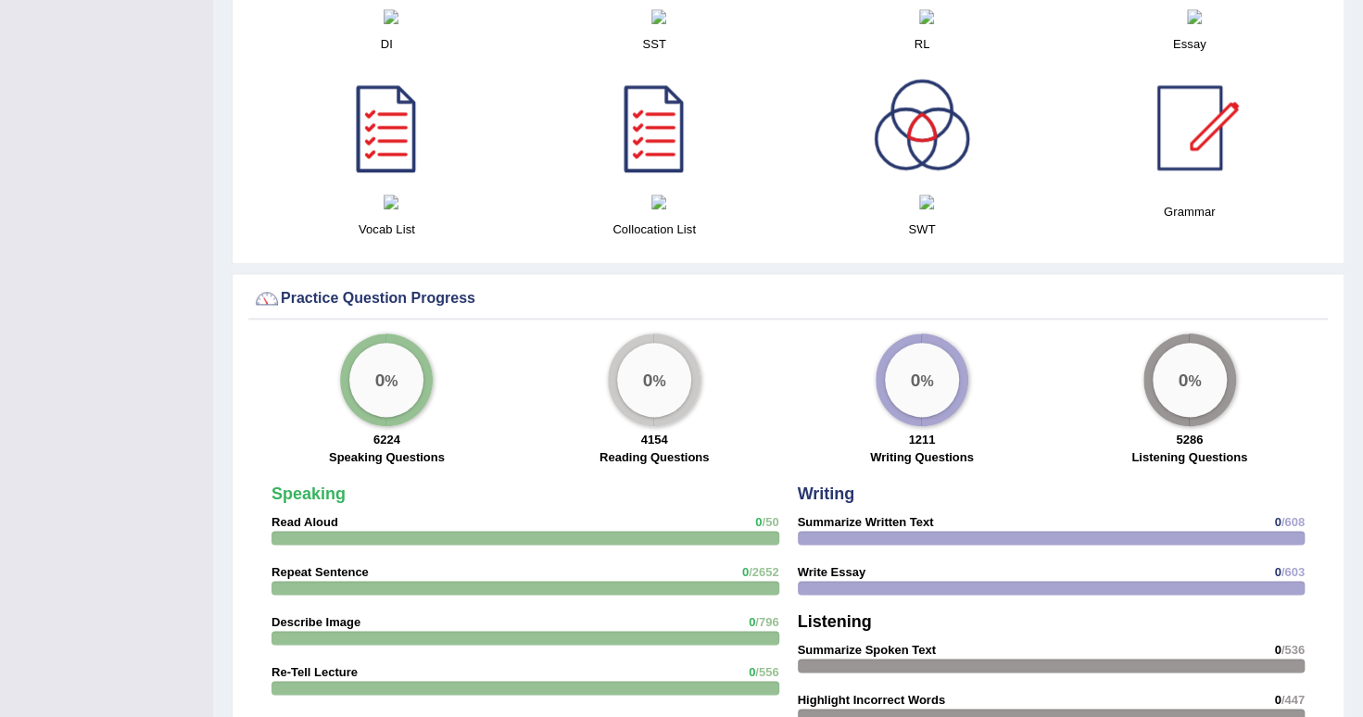
scroll to position [1205, 0]
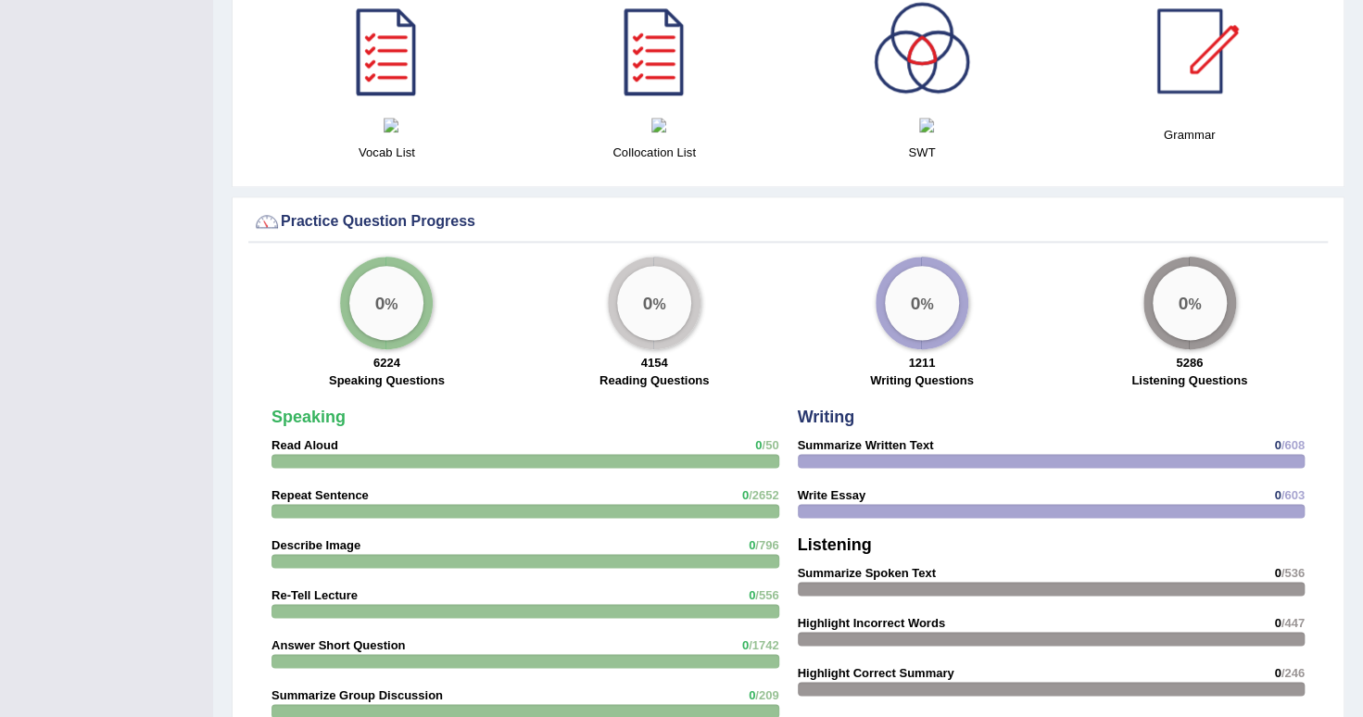
click at [360, 299] on div "0 %" at bounding box center [386, 303] width 74 height 74
click at [310, 419] on strong "Speaking" at bounding box center [309, 417] width 74 height 19
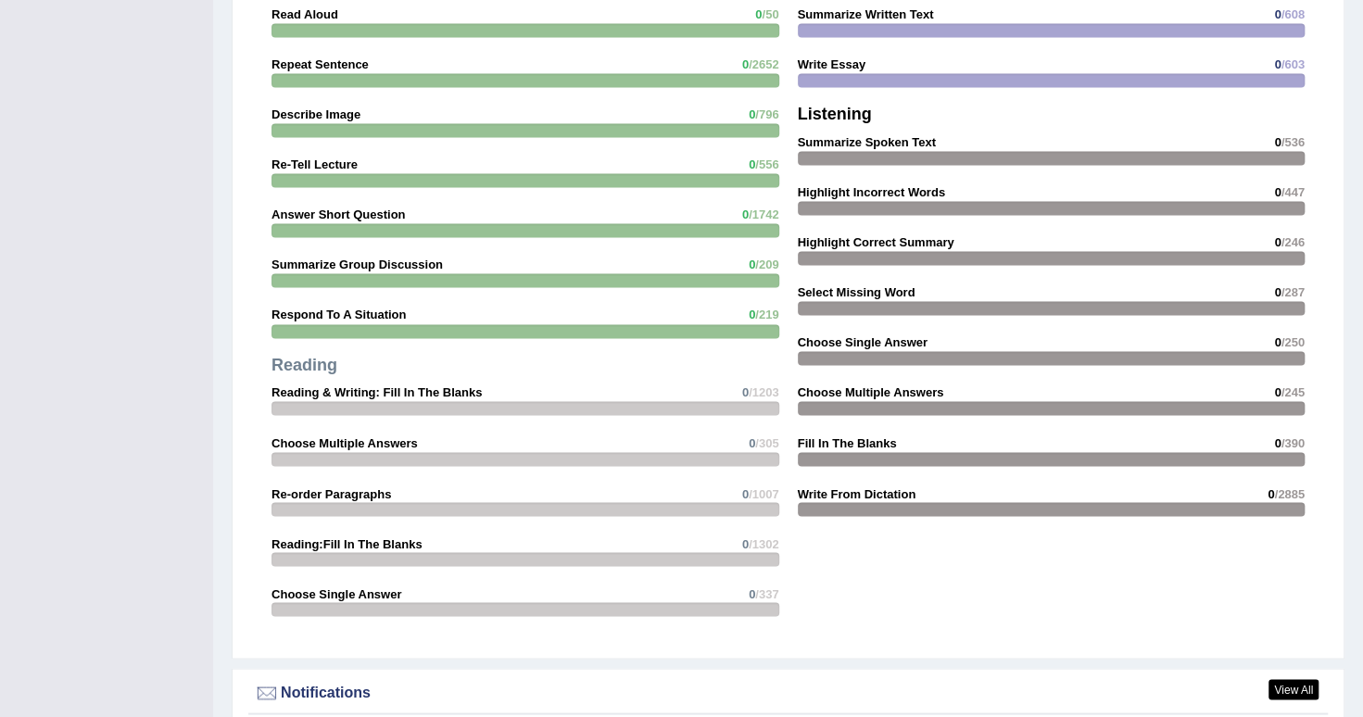
scroll to position [1390, 0]
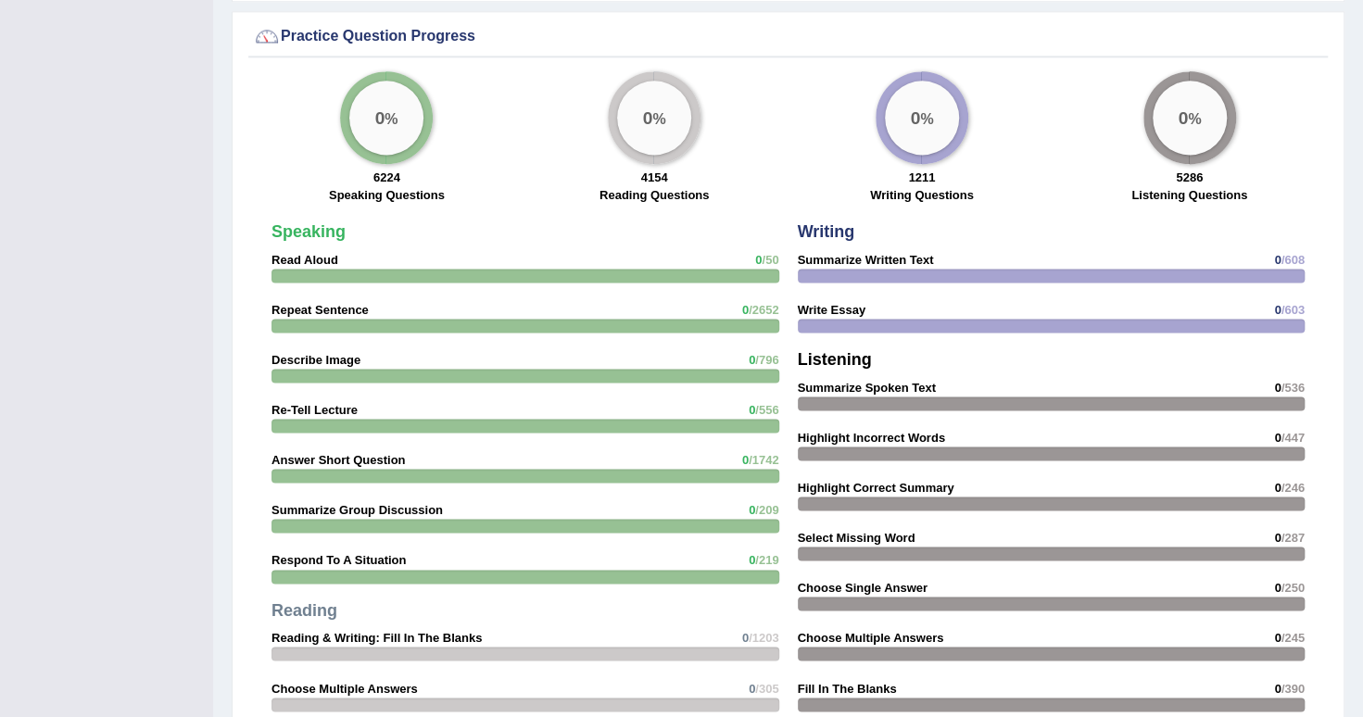
click at [822, 239] on strong "Writing" at bounding box center [826, 231] width 57 height 19
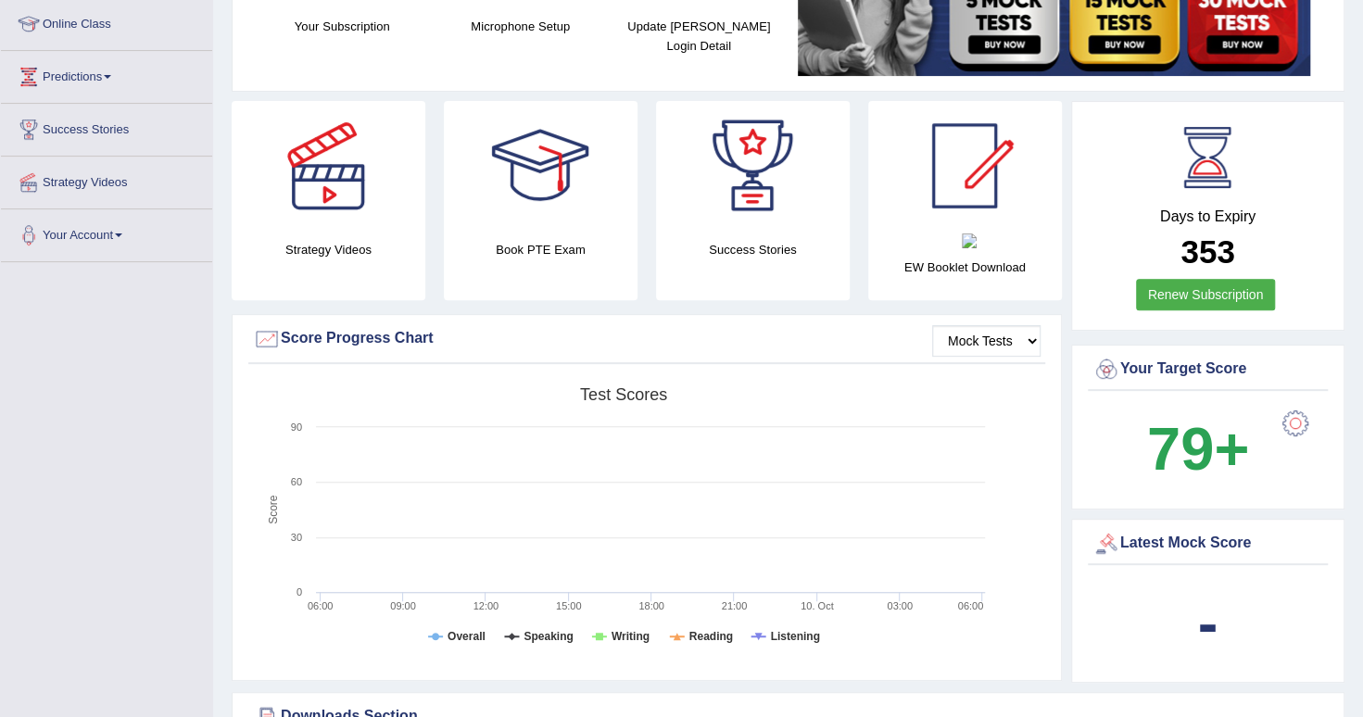
scroll to position [0, 0]
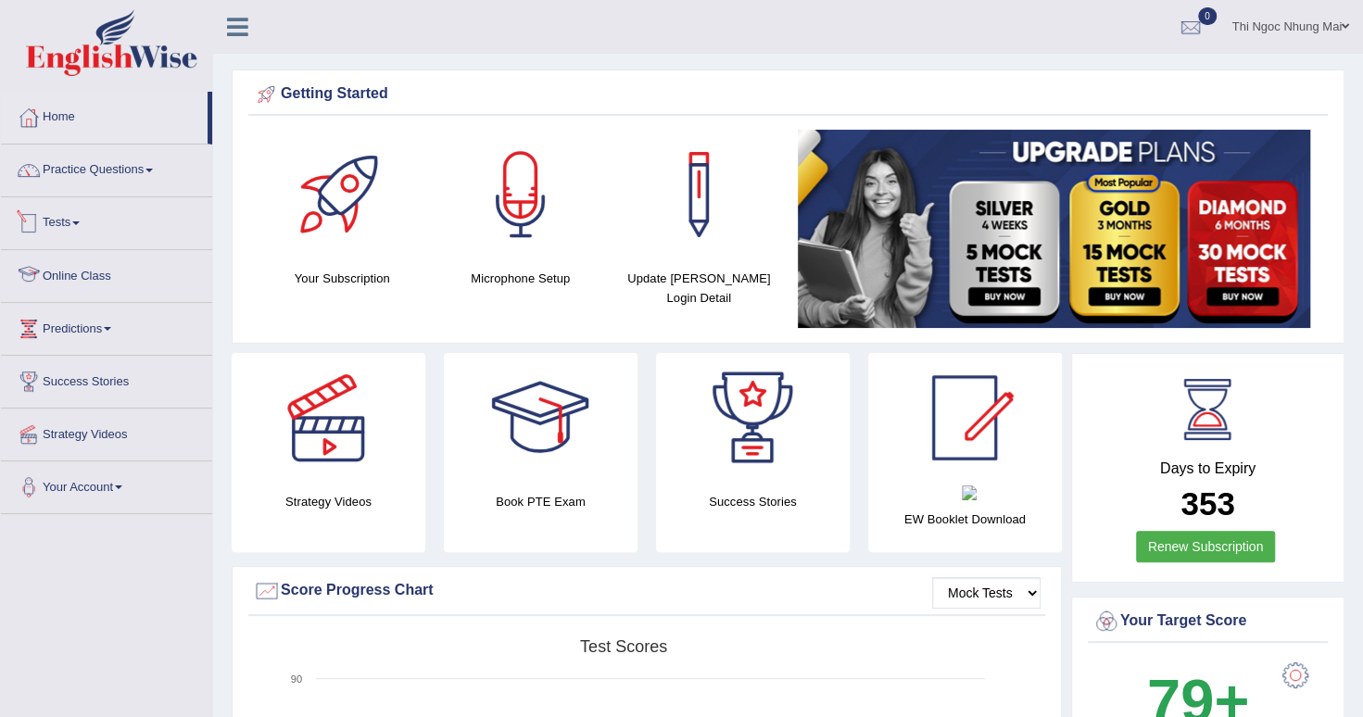
click at [79, 287] on link "Online Class" at bounding box center [106, 273] width 211 height 46
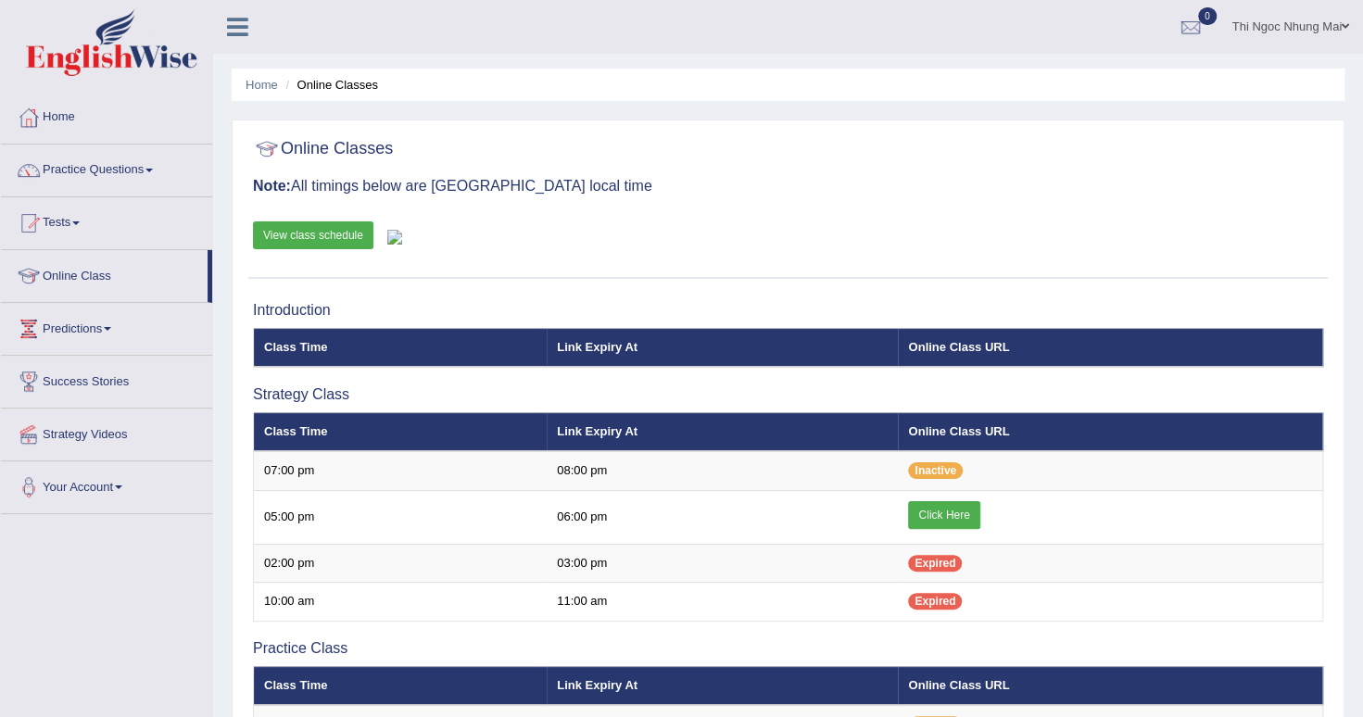
click at [331, 235] on link "View class schedule" at bounding box center [313, 235] width 120 height 28
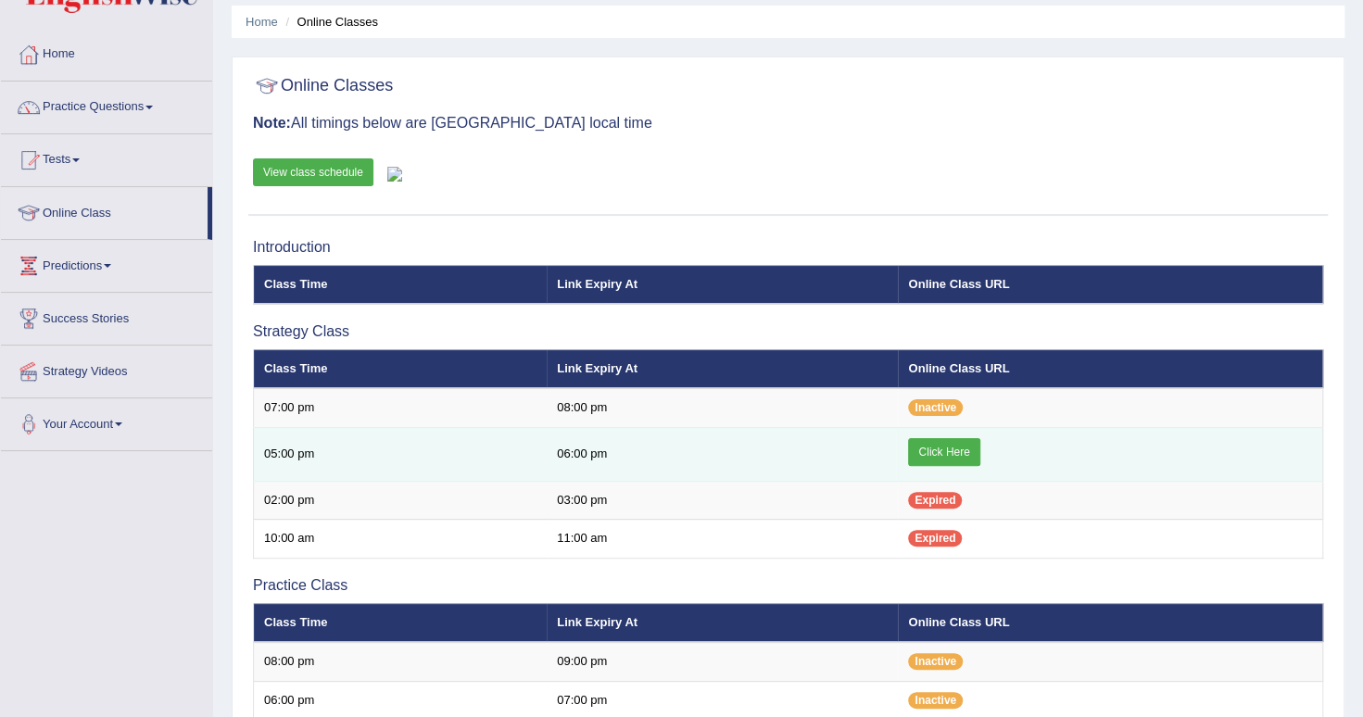
scroll to position [93, 0]
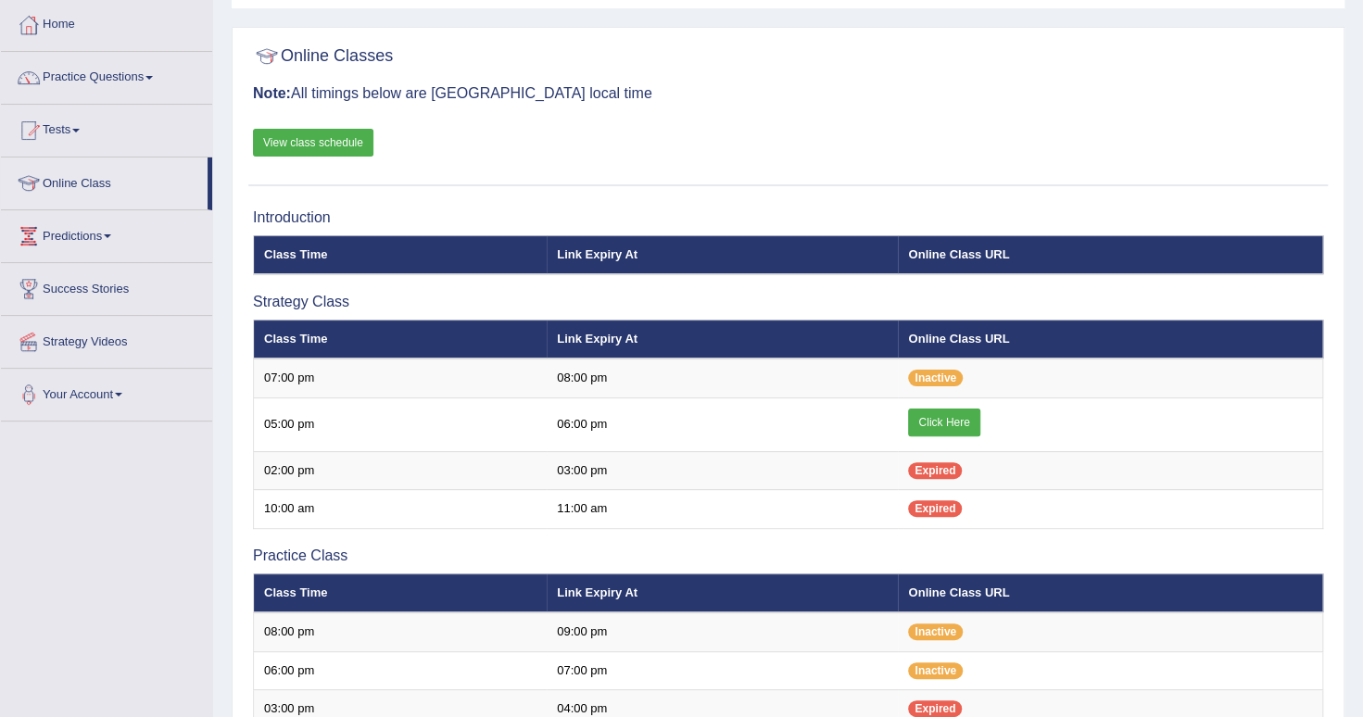
scroll to position [93, 0]
